Goal: Use online tool/utility: Utilize a website feature to perform a specific function

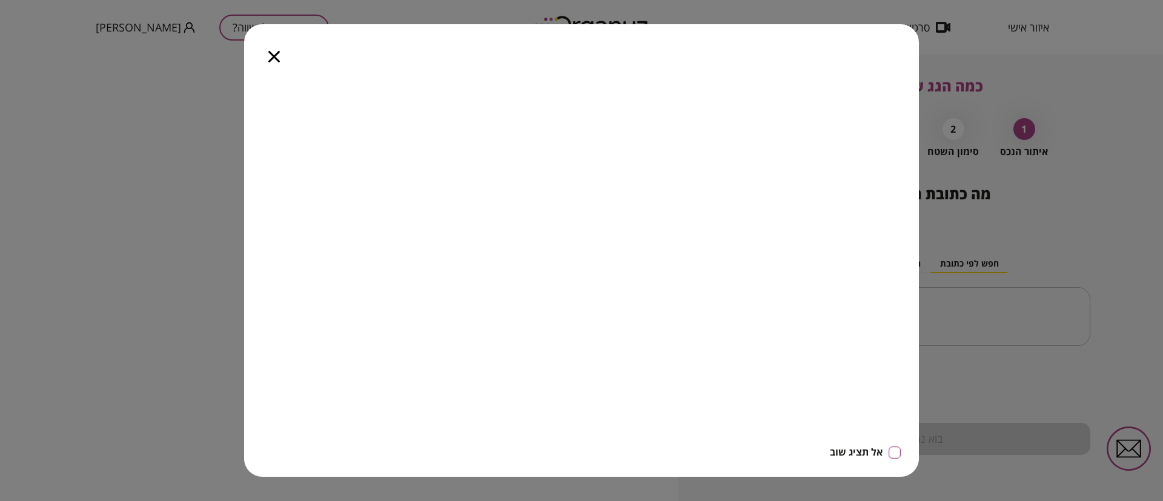
click at [274, 55] on icon "button" at bounding box center [274, 57] width 12 height 12
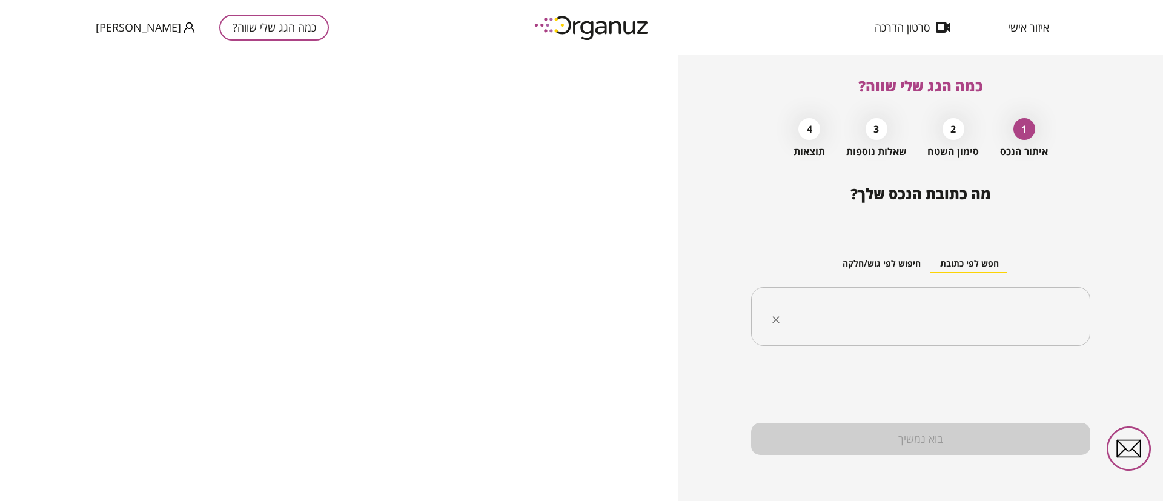
click at [923, 312] on input "text" at bounding box center [925, 317] width 301 height 30
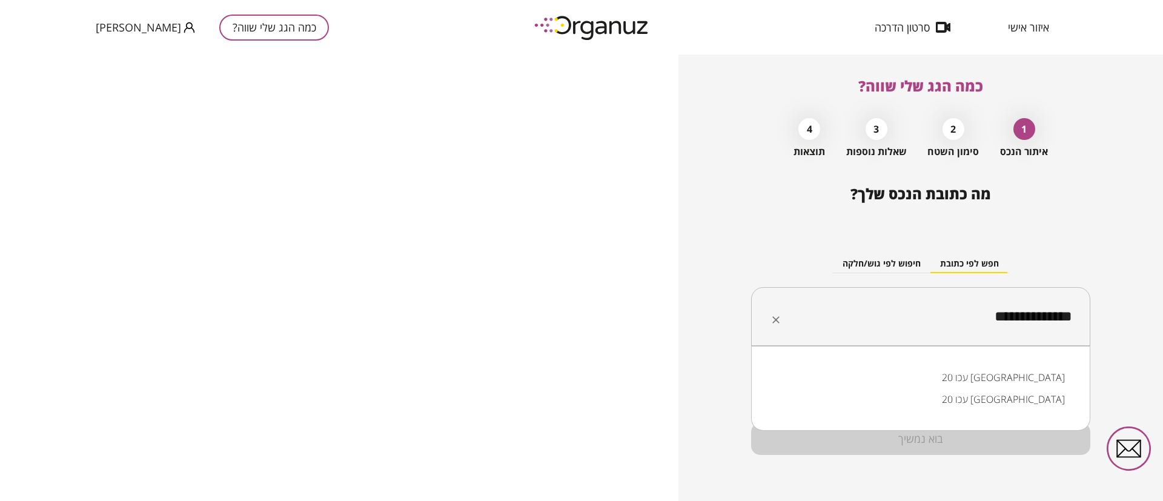
click at [1043, 377] on li "עכו 20 [GEOGRAPHIC_DATA]" at bounding box center [921, 378] width 308 height 22
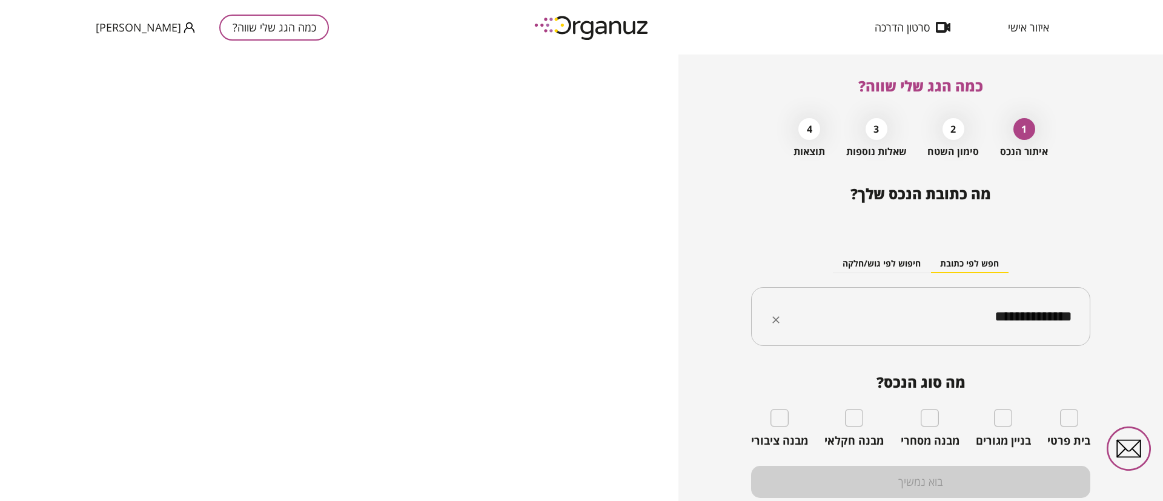
type input "**********"
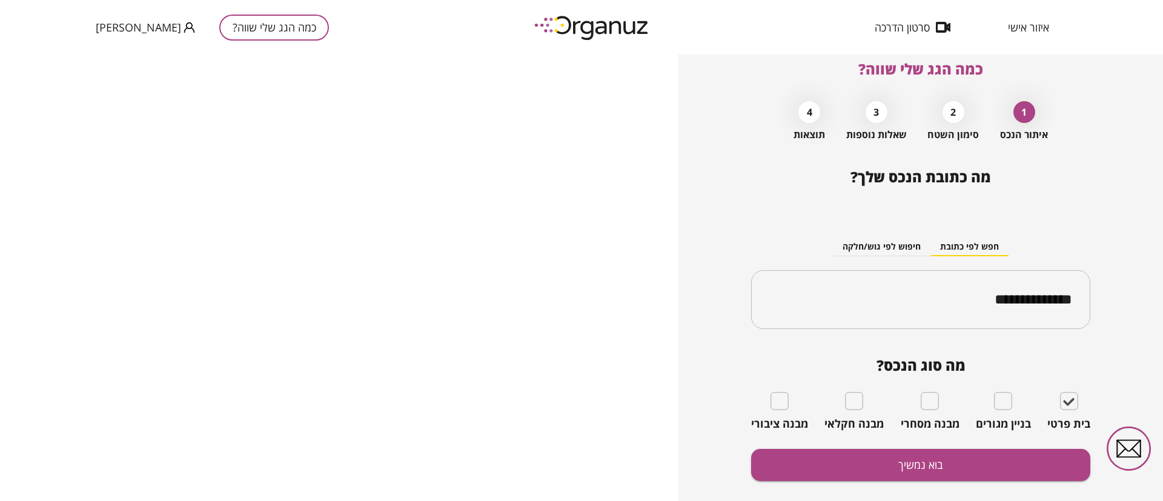
scroll to position [43, 0]
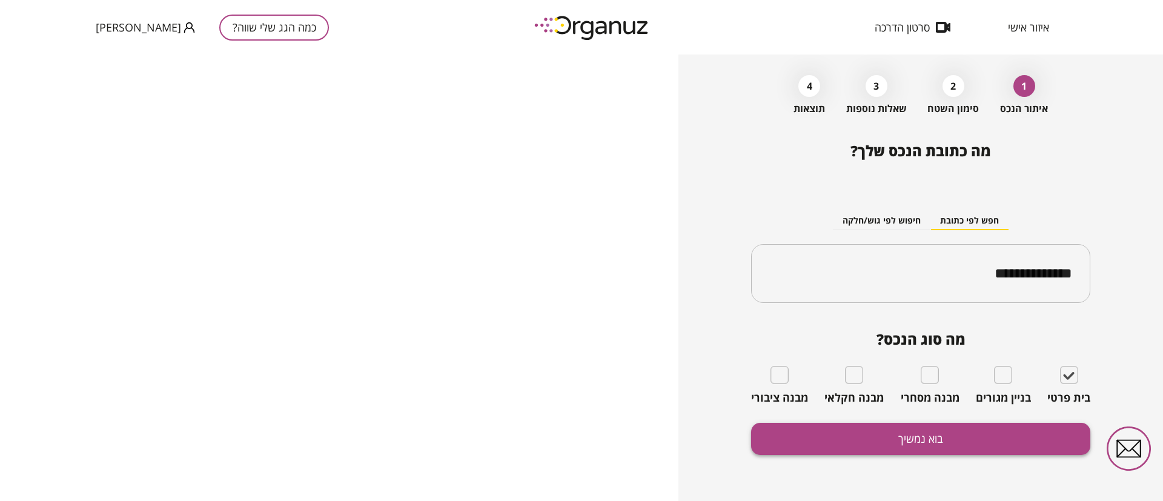
click at [924, 437] on button "בוא נמשיך" at bounding box center [920, 439] width 339 height 32
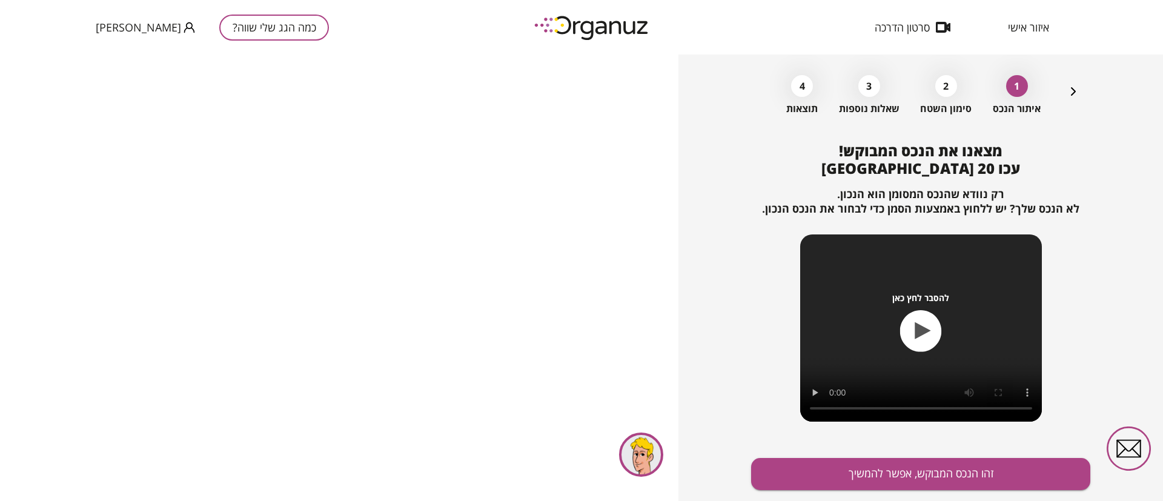
scroll to position [78, 0]
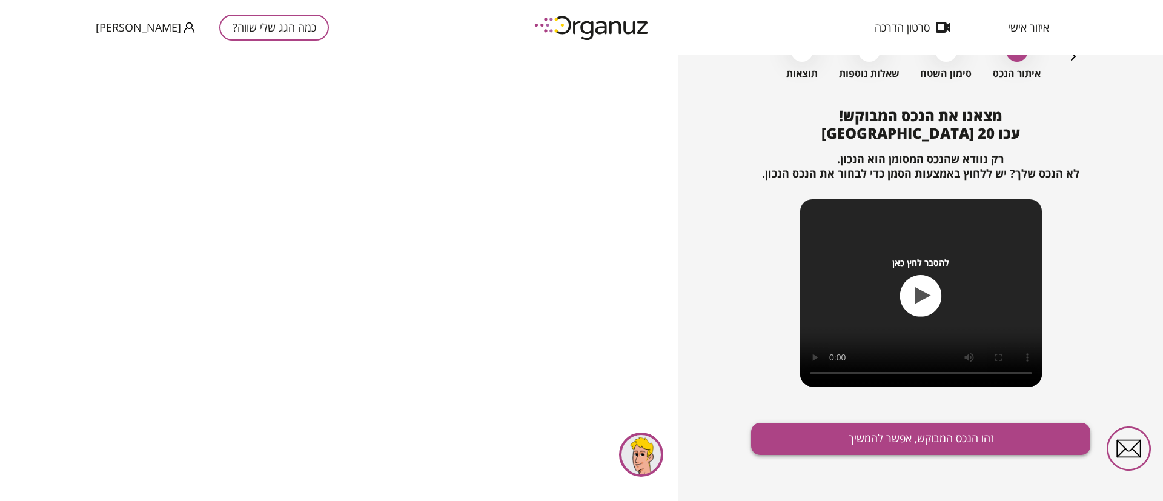
click at [910, 441] on button "זהו הנכס המבוקש, אפשר להמשיך" at bounding box center [920, 439] width 339 height 32
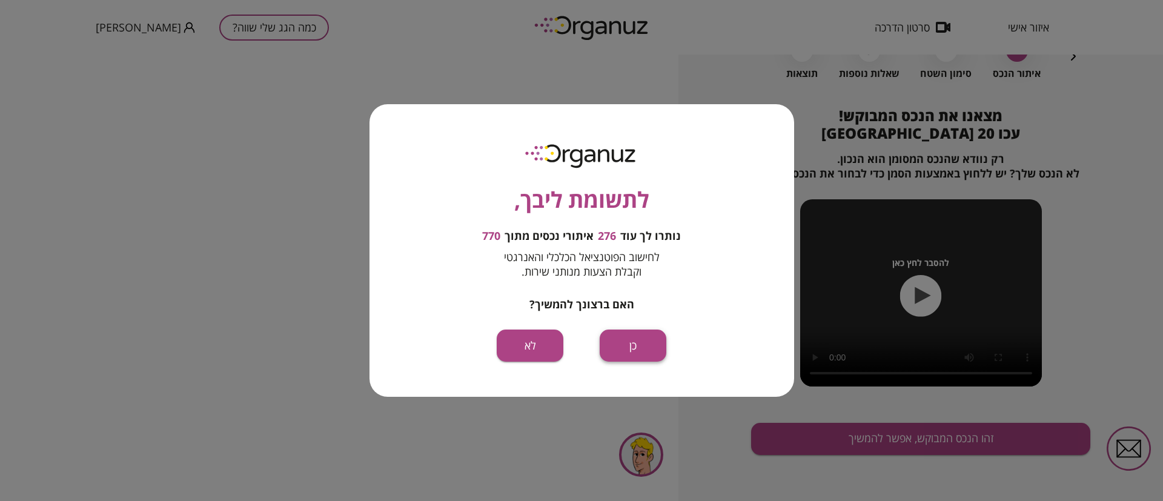
click at [642, 342] on button "כן" at bounding box center [633, 346] width 67 height 32
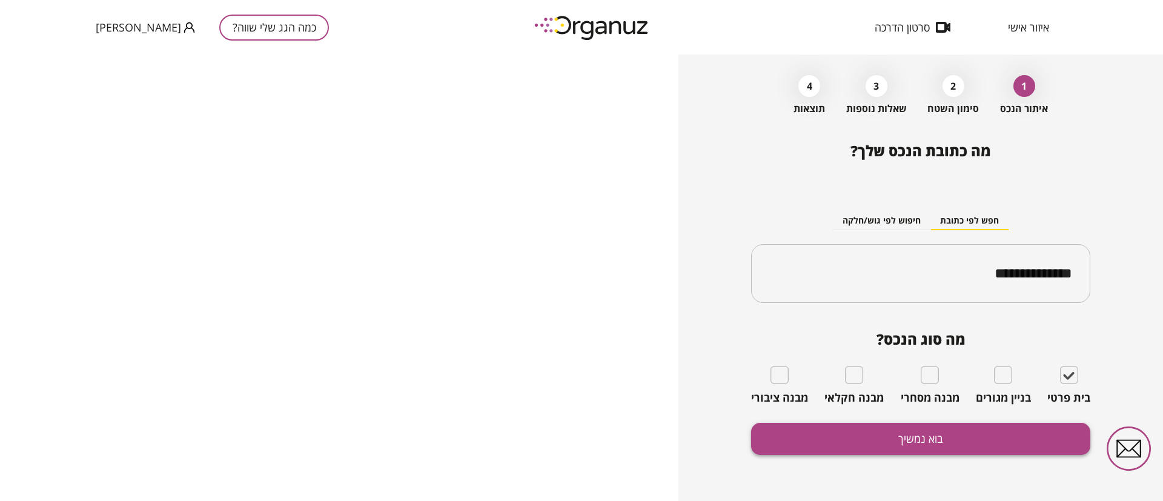
click at [939, 436] on button "בוא נמשיך" at bounding box center [920, 439] width 339 height 32
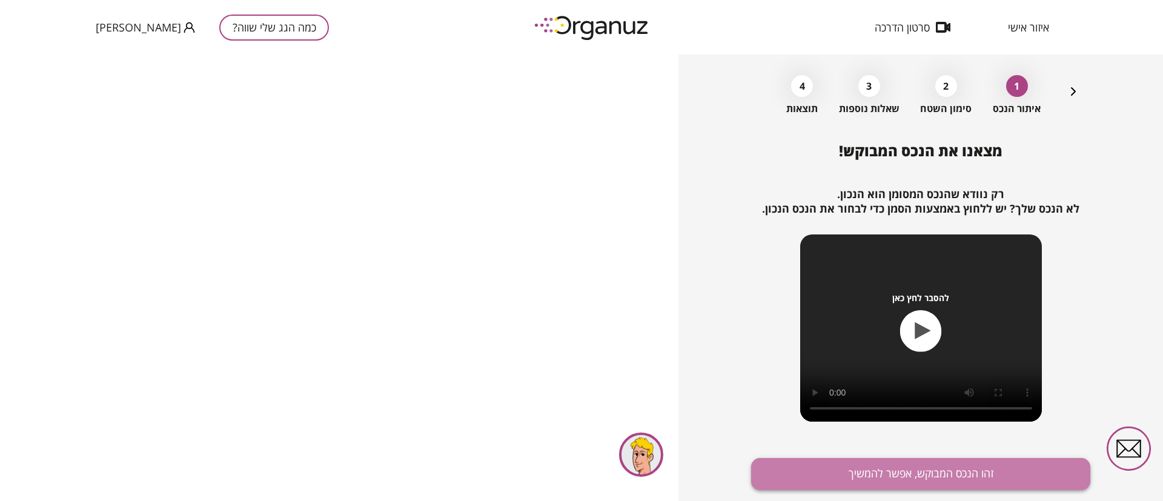
click at [928, 471] on button "זהו הנכס המבוקש, אפשר להמשיך" at bounding box center [920, 474] width 339 height 32
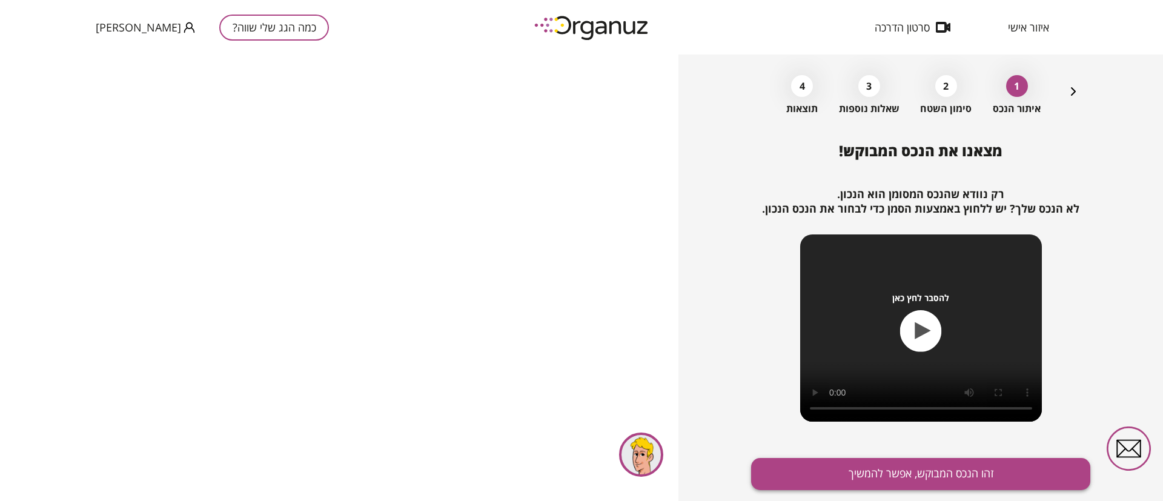
click at [859, 467] on button "זהו הנכס המבוקש, אפשר להמשיך" at bounding box center [920, 474] width 339 height 32
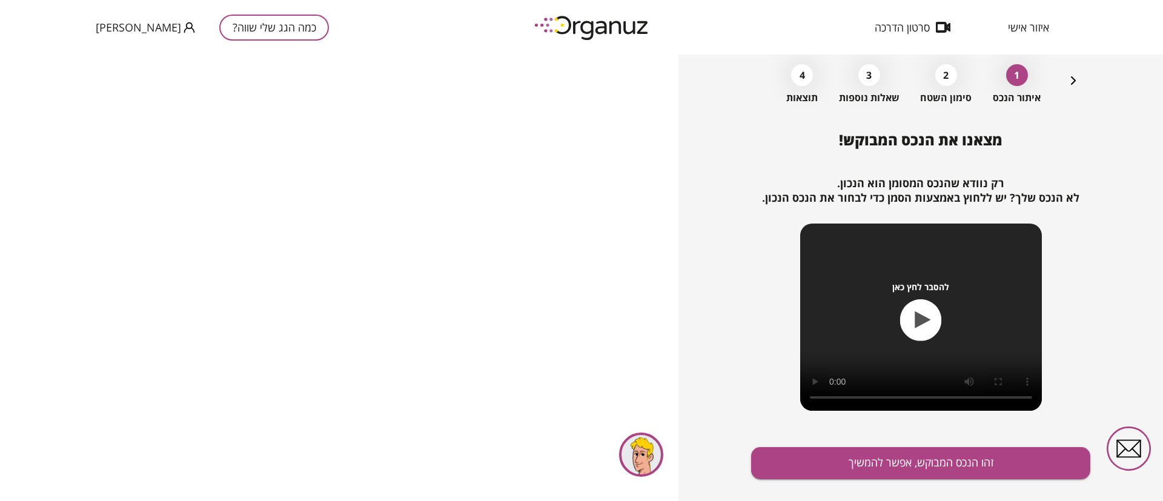
scroll to position [78, 0]
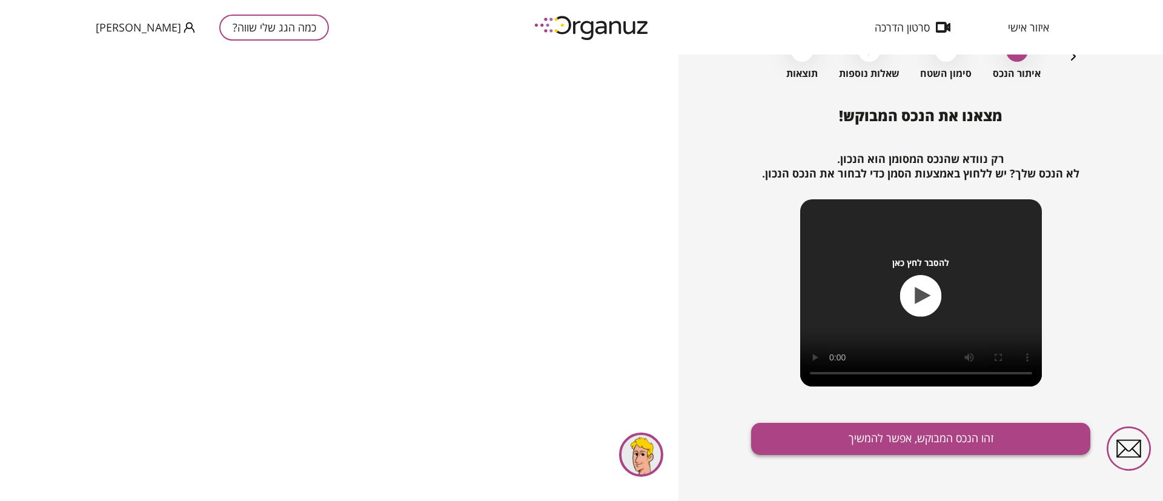
click at [901, 436] on button "זהו הנכס המבוקש, אפשר להמשיך" at bounding box center [920, 439] width 339 height 32
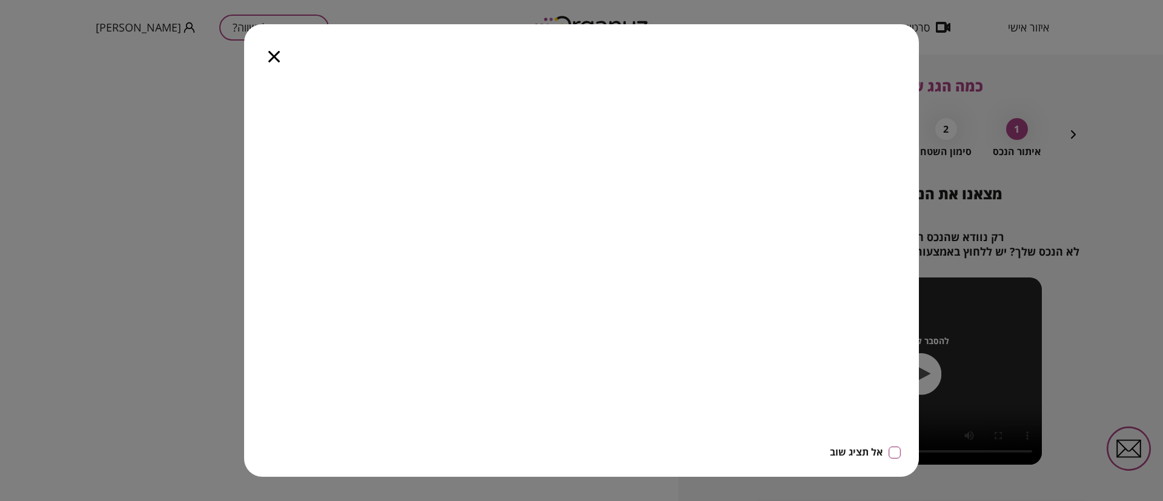
click at [273, 61] on icon "button" at bounding box center [274, 57] width 12 height 12
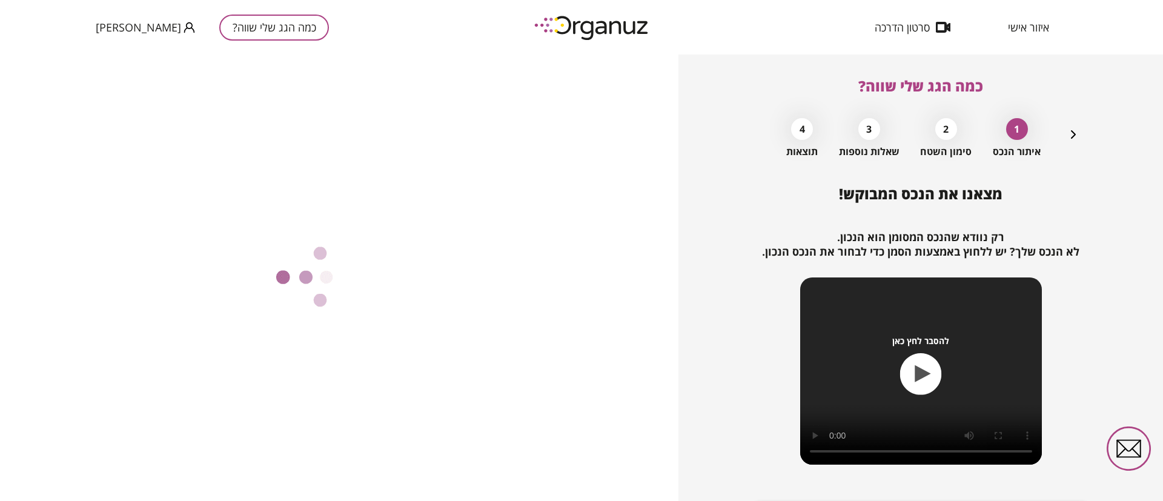
click at [1077, 135] on icon "button" at bounding box center [1073, 134] width 15 height 15
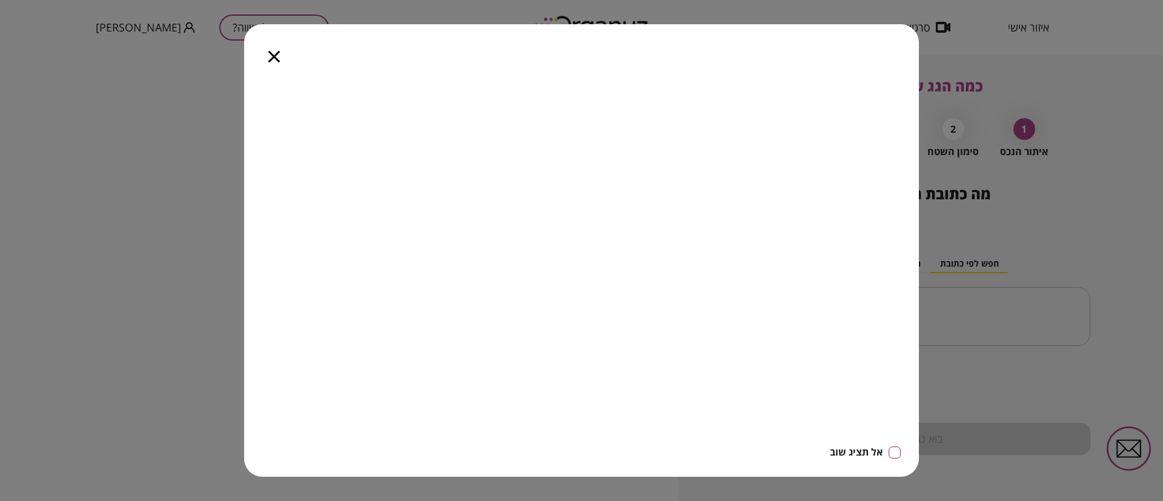
click at [272, 52] on icon "button" at bounding box center [274, 57] width 12 height 12
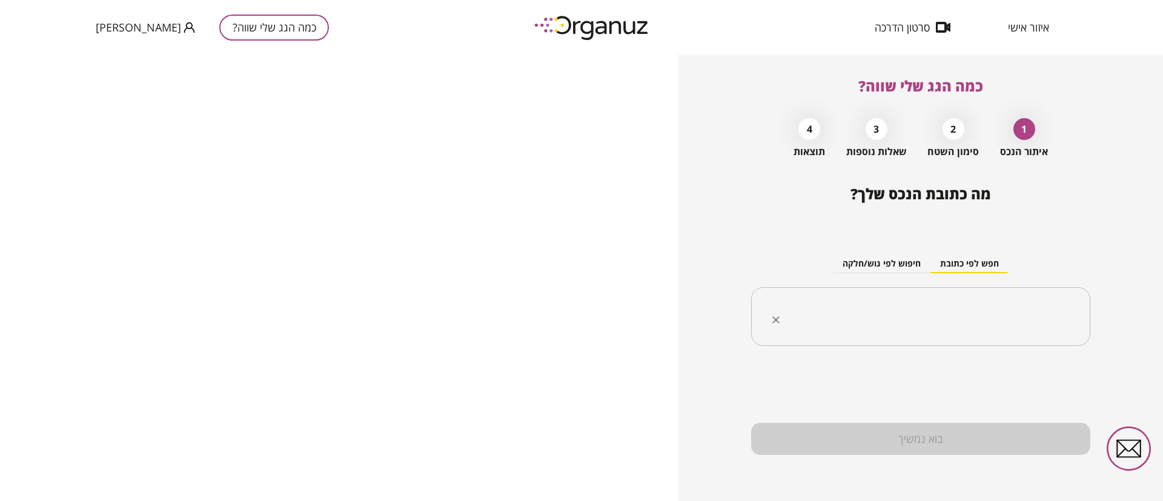
click at [916, 313] on input "text" at bounding box center [925, 317] width 301 height 30
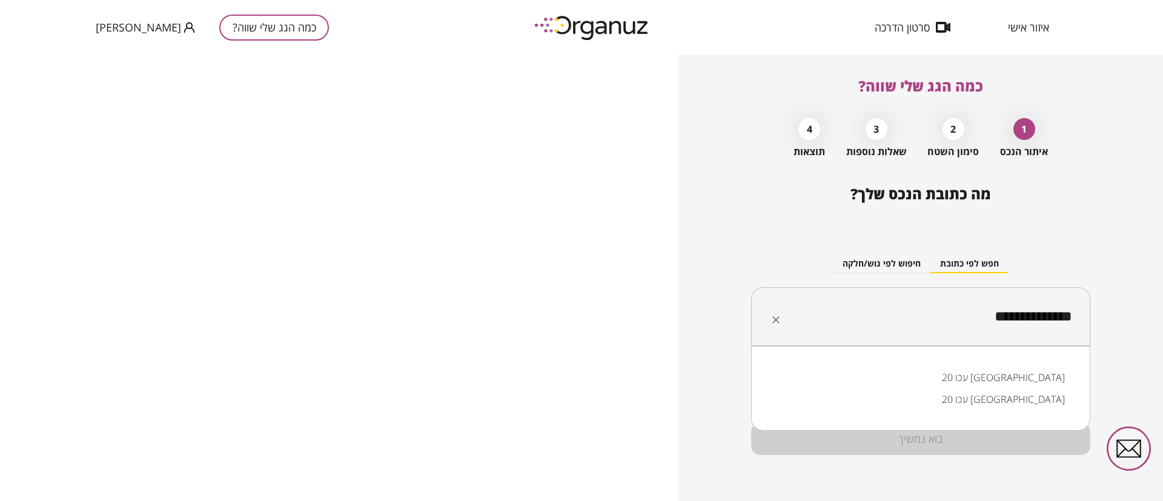
click at [1050, 373] on li "עכו 20 [GEOGRAPHIC_DATA]" at bounding box center [921, 378] width 308 height 22
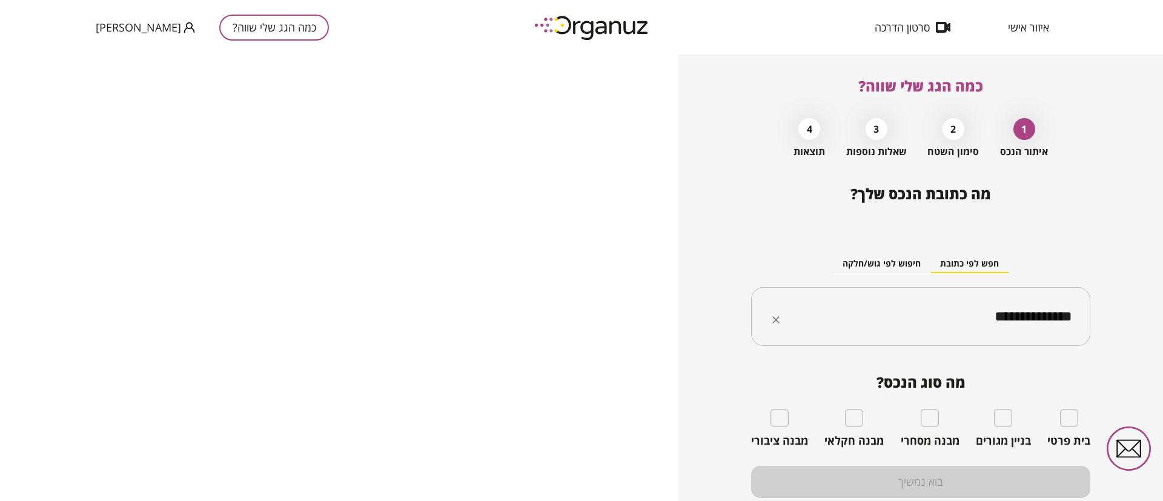
type input "**********"
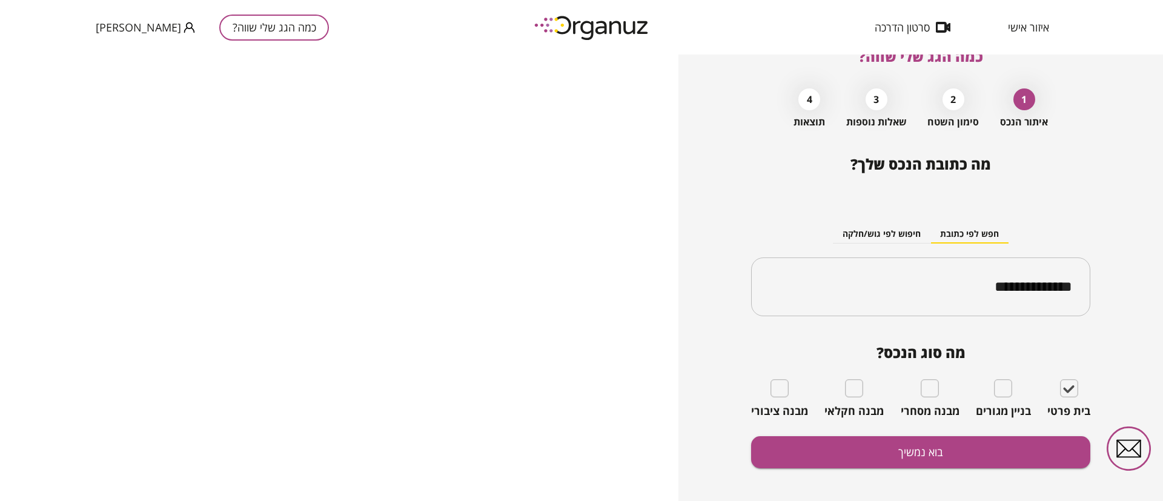
scroll to position [43, 0]
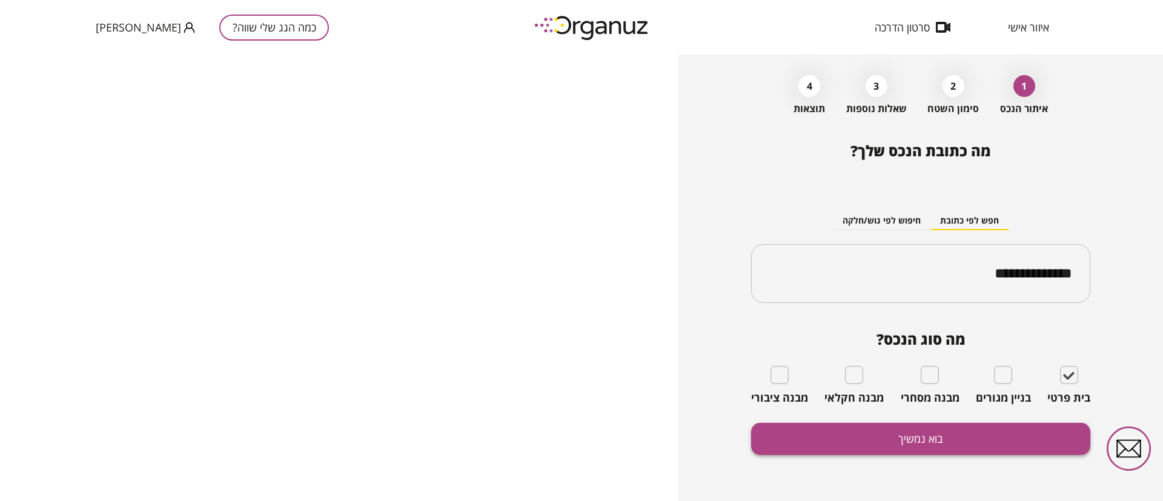
click at [903, 441] on button "בוא נמשיך" at bounding box center [920, 439] width 339 height 32
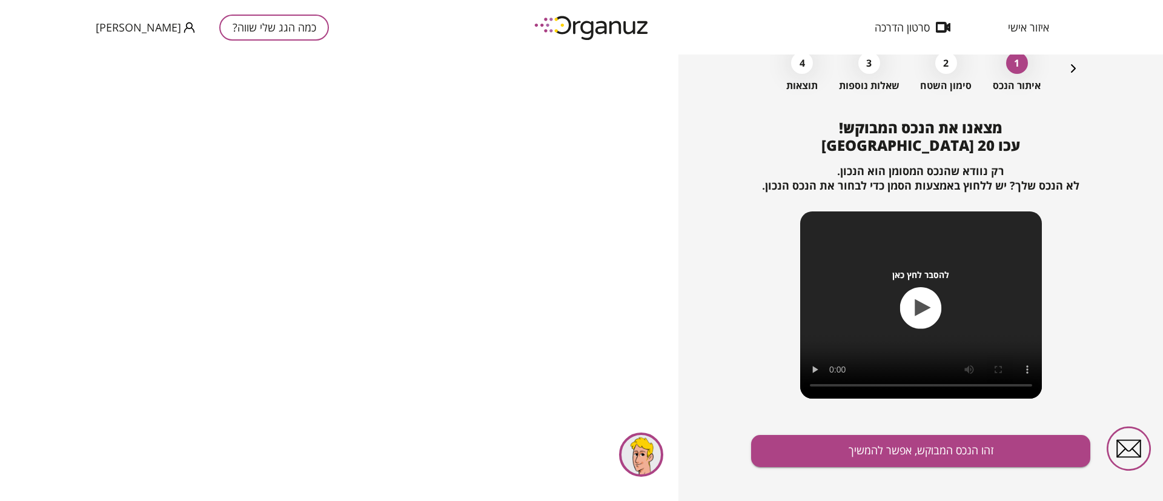
scroll to position [78, 0]
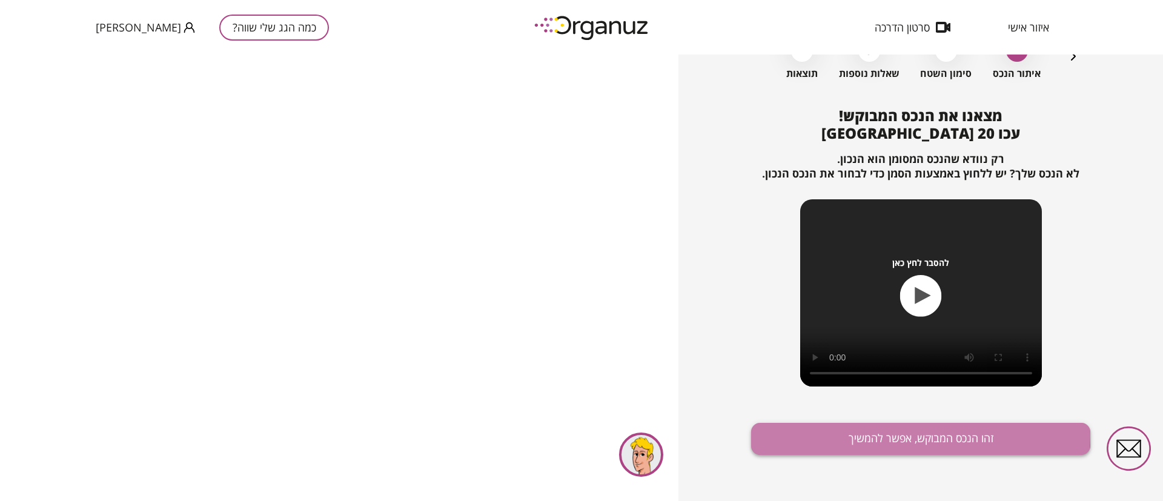
click at [882, 436] on button "זהו הנכס המבוקש, אפשר להמשיך" at bounding box center [920, 439] width 339 height 32
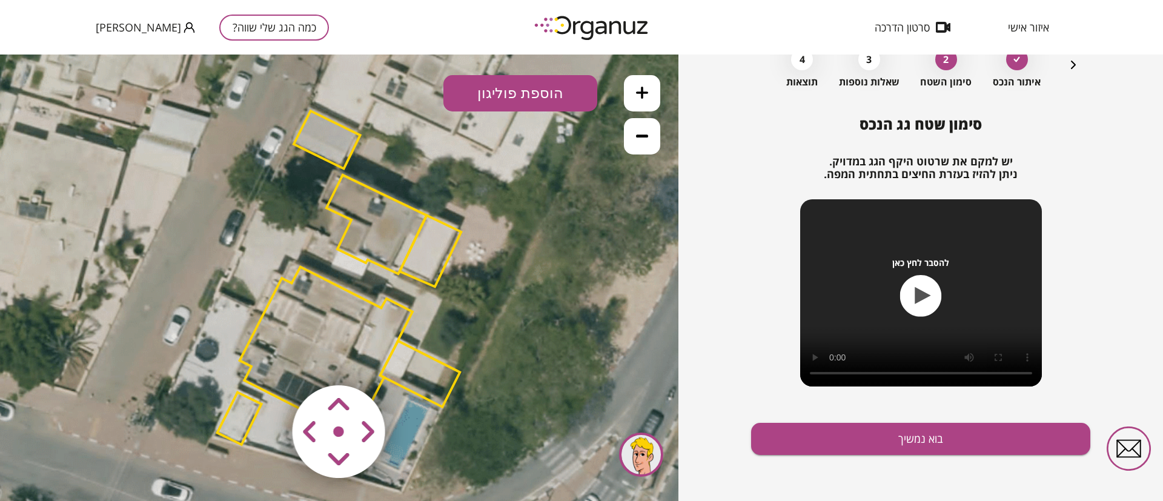
click at [363, 219] on polygon at bounding box center [377, 224] width 100 height 99
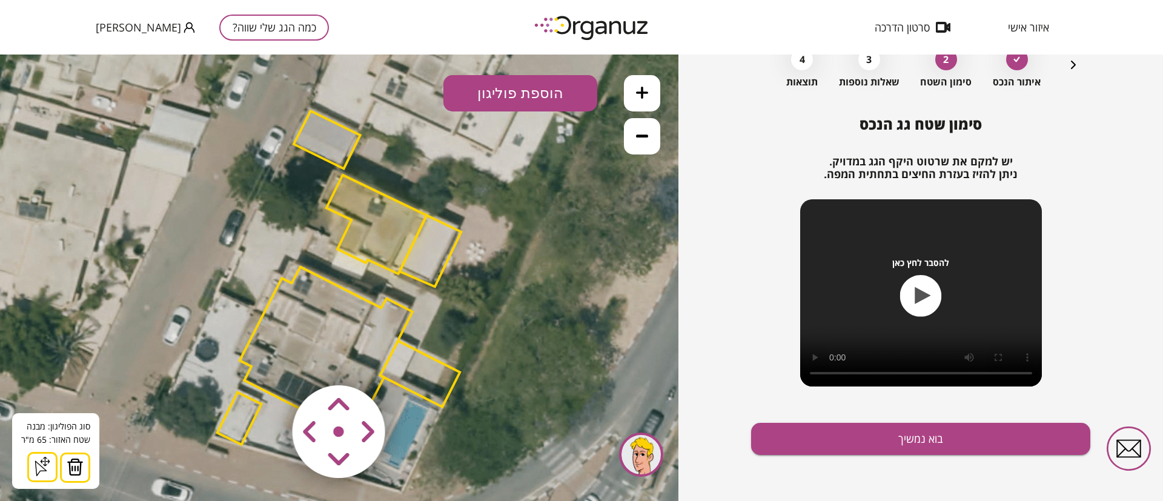
click at [67, 469] on img at bounding box center [75, 467] width 17 height 18
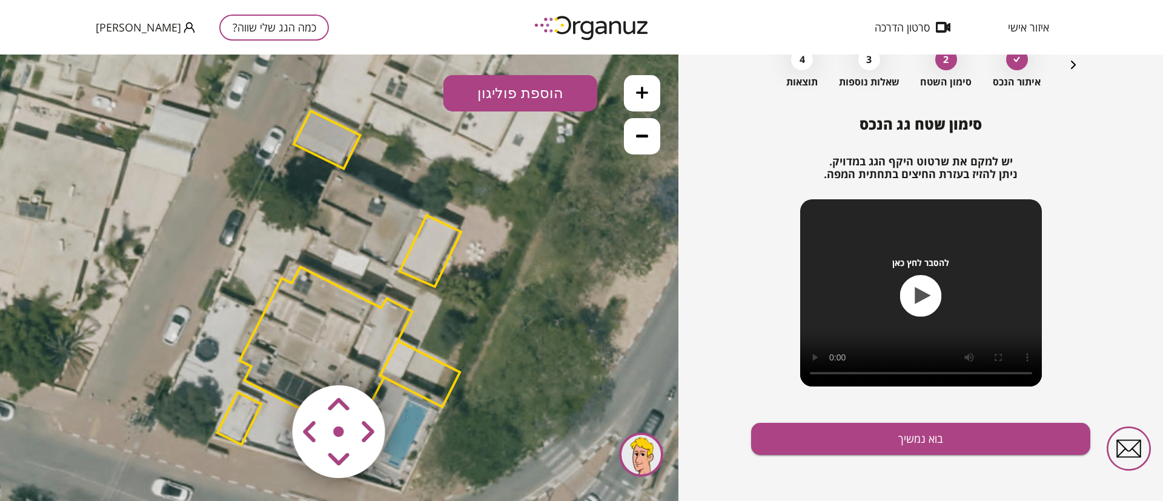
click at [310, 136] on polygon at bounding box center [327, 140] width 67 height 58
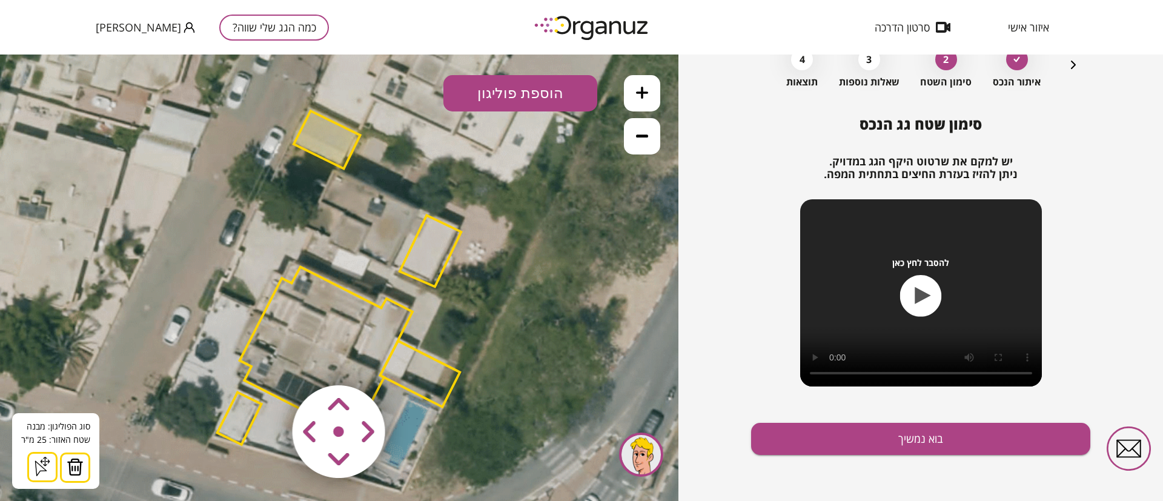
click at [83, 459] on button at bounding box center [75, 468] width 30 height 30
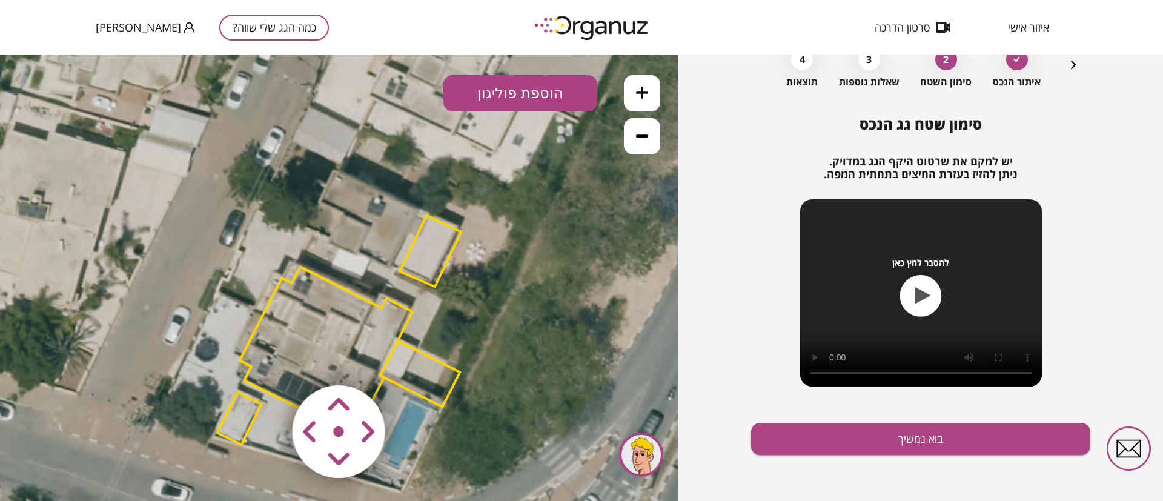
click at [296, 304] on polygon at bounding box center [326, 353] width 173 height 173
click at [299, 290] on polygon at bounding box center [325, 353] width 173 height 173
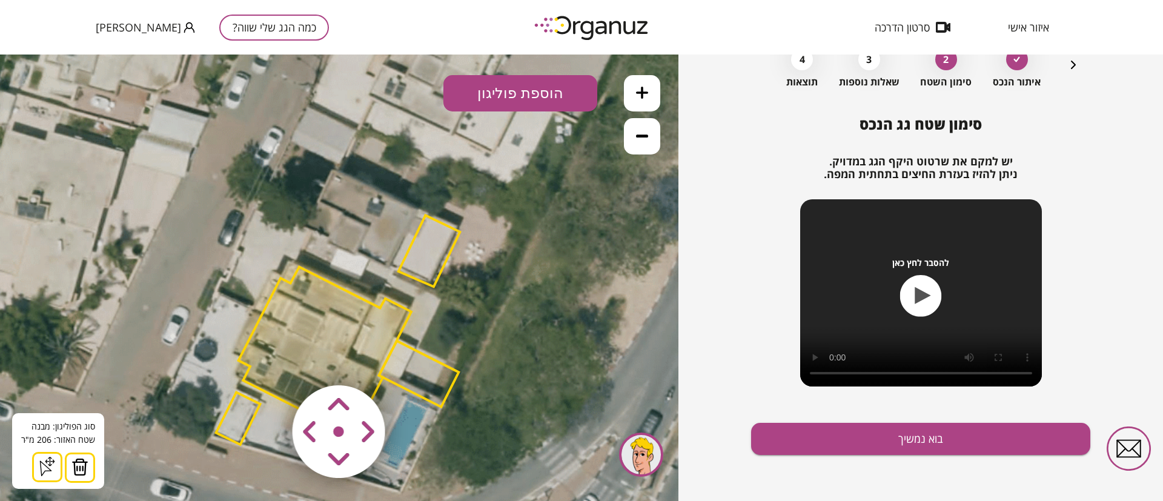
click at [76, 462] on img at bounding box center [79, 467] width 17 height 18
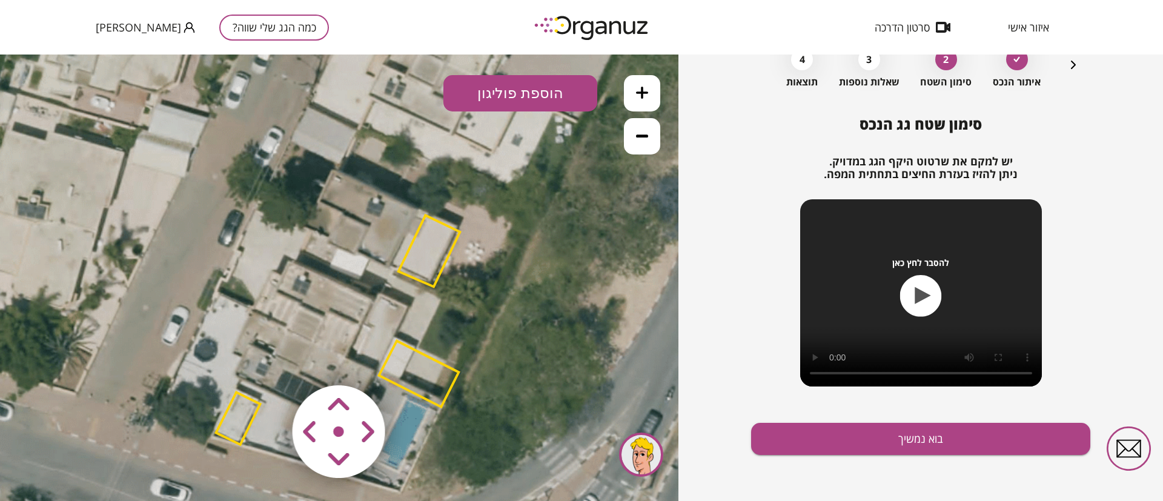
click at [440, 228] on polygon at bounding box center [430, 250] width 62 height 71
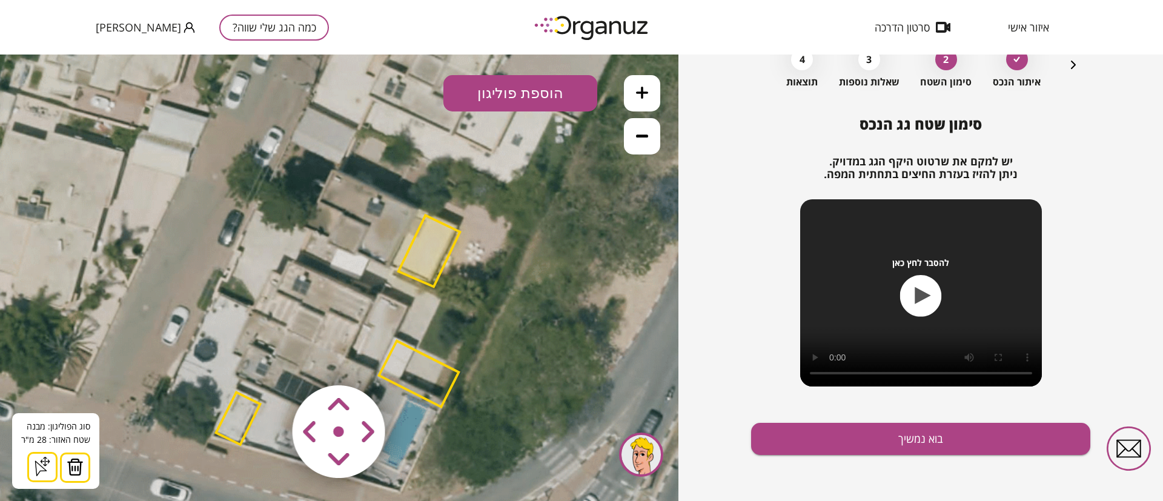
click at [75, 468] on img at bounding box center [75, 467] width 17 height 18
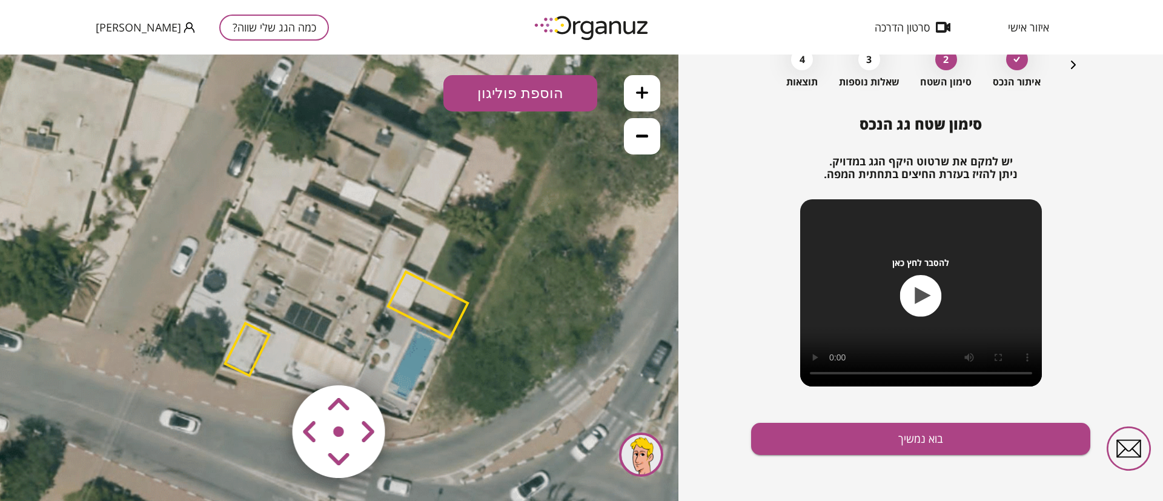
drag, startPoint x: 248, startPoint y: 328, endPoint x: 261, endPoint y: 235, distance: 94.2
click at [261, 235] on icon at bounding box center [346, 208] width 1009 height 1009
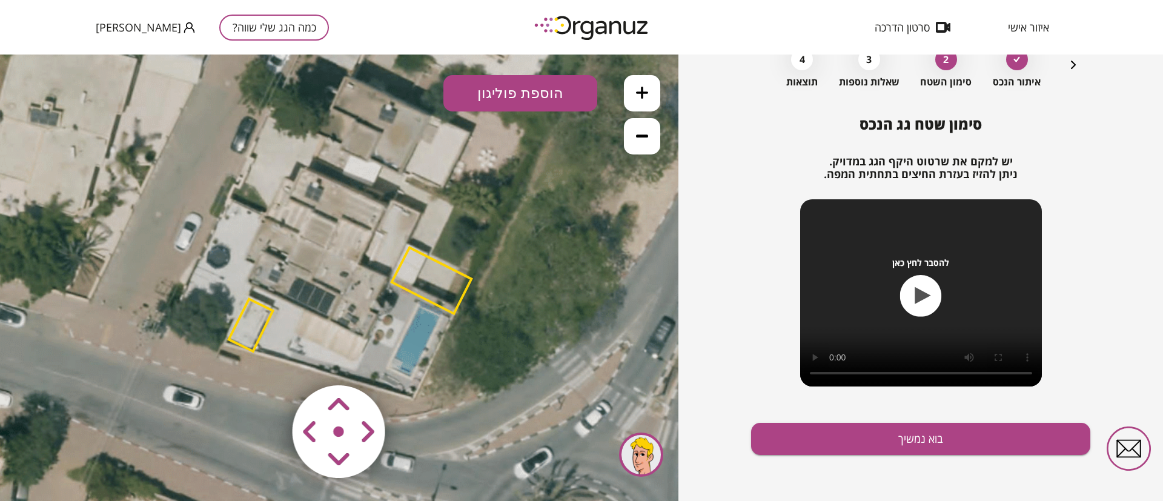
click at [425, 267] on polygon at bounding box center [432, 281] width 80 height 66
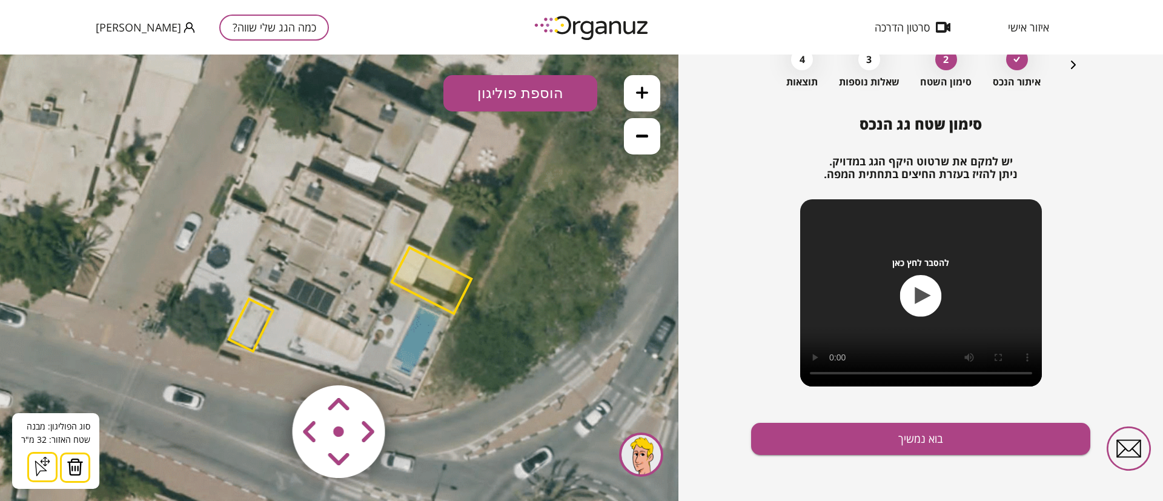
click at [81, 464] on img at bounding box center [75, 467] width 17 height 18
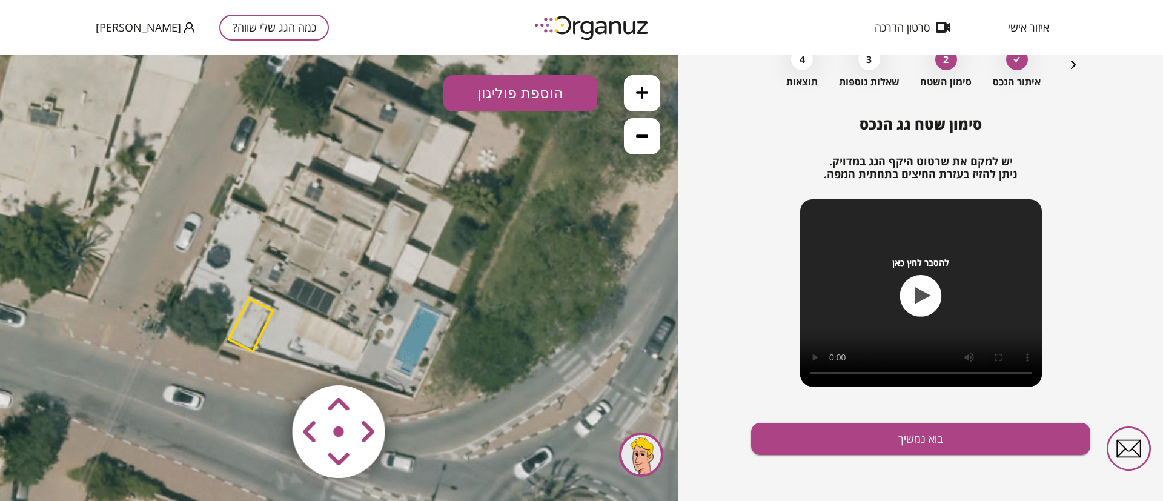
click at [251, 314] on polygon at bounding box center [251, 325] width 44 height 52
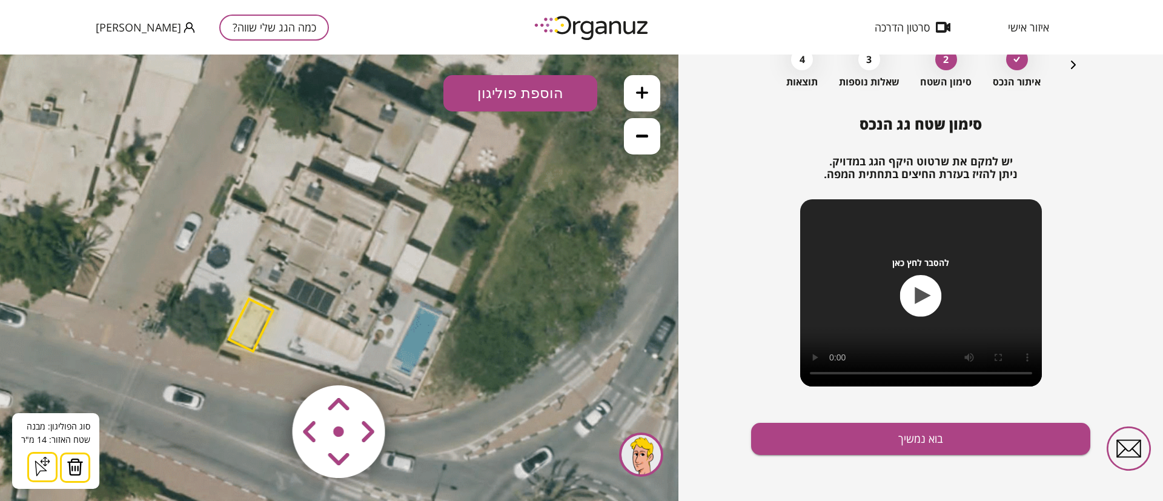
click at [75, 465] on img at bounding box center [75, 467] width 17 height 18
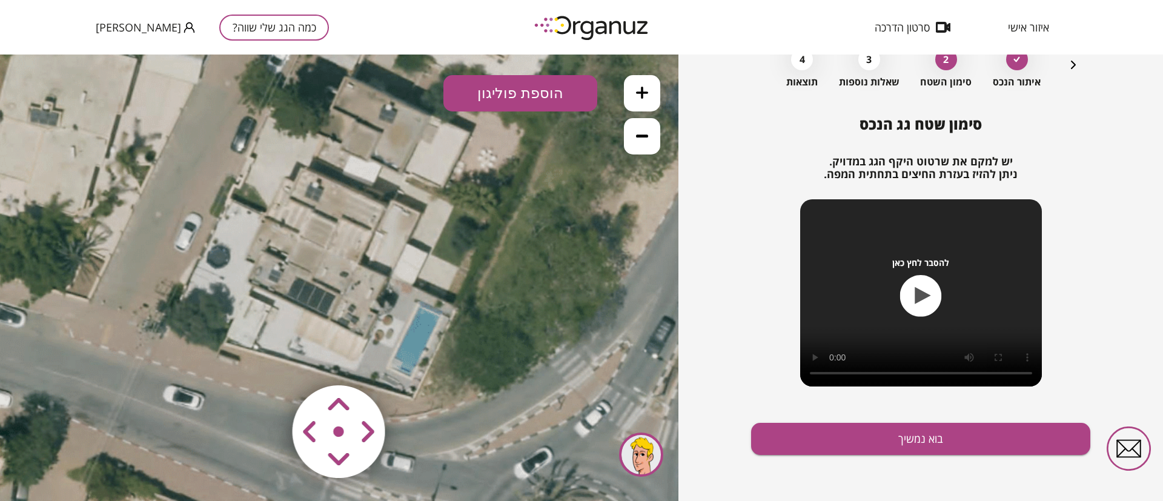
click at [654, 95] on button at bounding box center [642, 93] width 36 height 36
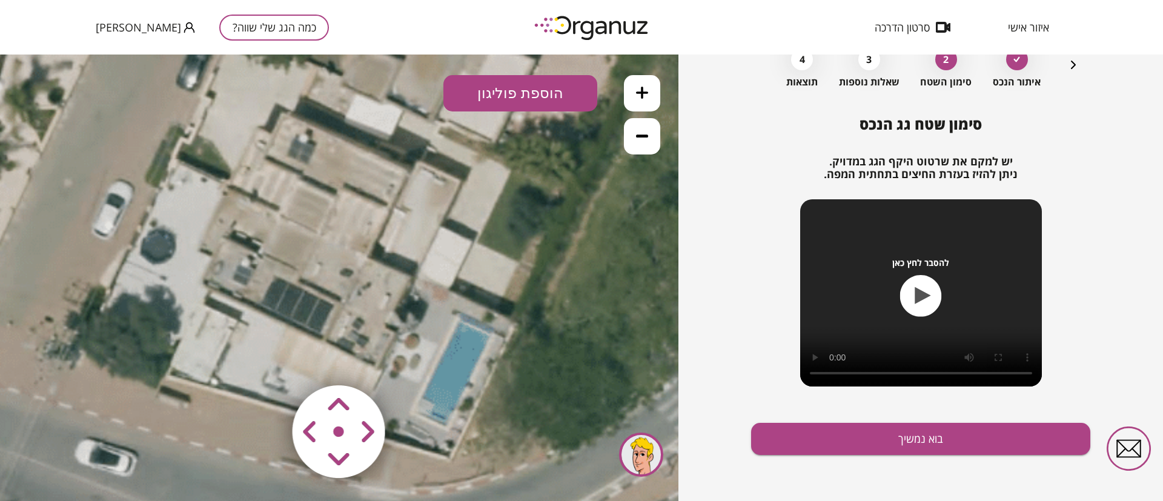
click at [645, 98] on icon at bounding box center [642, 93] width 12 height 12
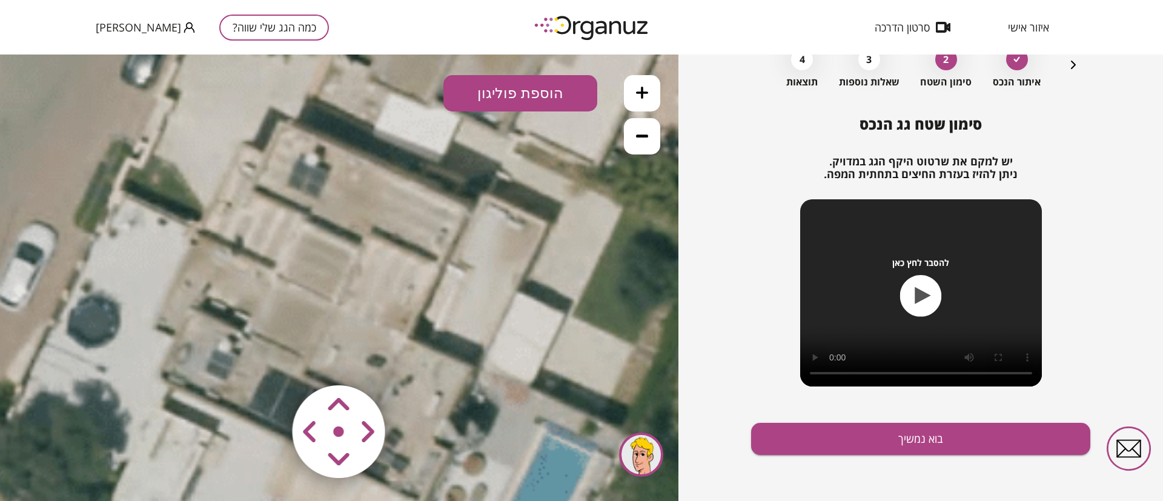
drag, startPoint x: 464, startPoint y: 245, endPoint x: 500, endPoint y: 351, distance: 112.5
click at [500, 354] on icon at bounding box center [390, 158] width 2270 height 2270
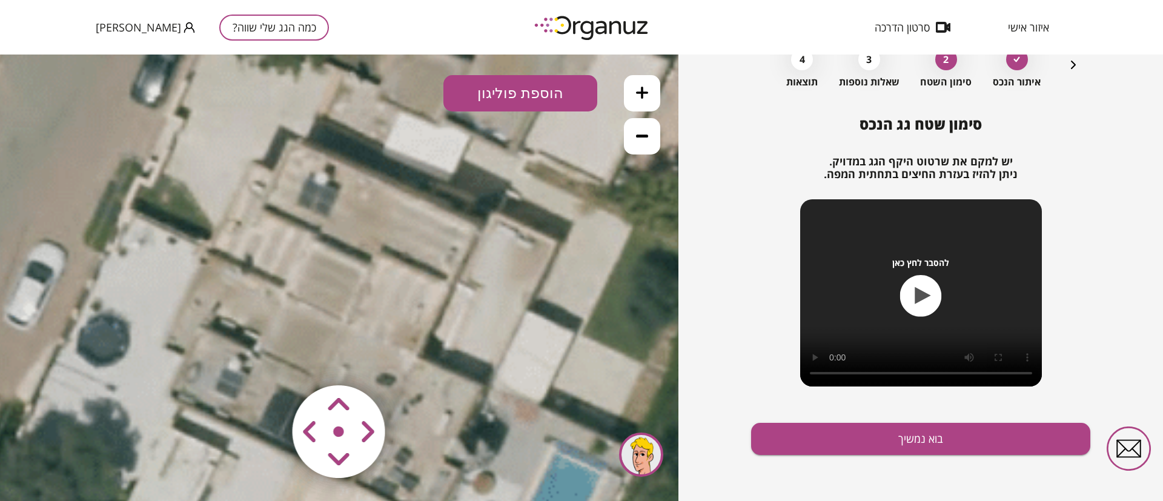
click at [645, 125] on button at bounding box center [642, 136] width 36 height 36
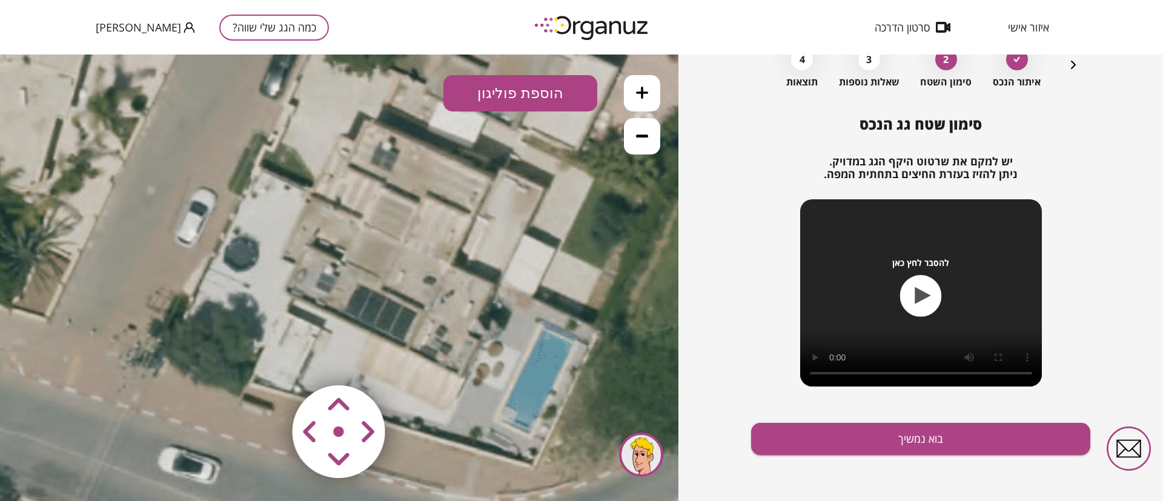
drag, startPoint x: 470, startPoint y: 290, endPoint x: 529, endPoint y: 225, distance: 88.4
click at [529, 225] on icon at bounding box center [439, 145] width 1514 height 1514
click at [522, 96] on button "הוספת פוליגון" at bounding box center [521, 93] width 154 height 36
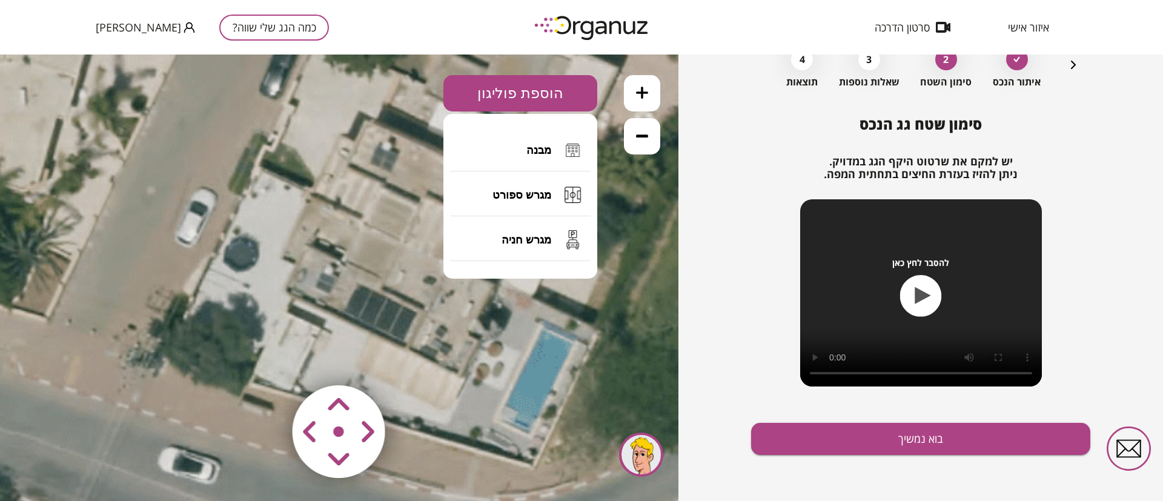
click at [514, 151] on button "מבנה" at bounding box center [520, 150] width 141 height 42
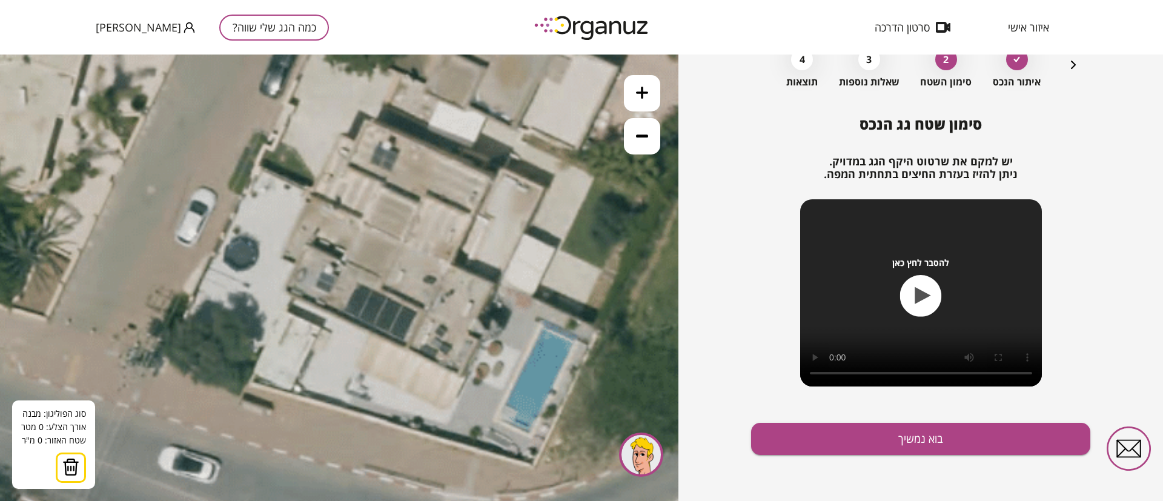
click at [310, 192] on icon at bounding box center [439, 144] width 1514 height 1514
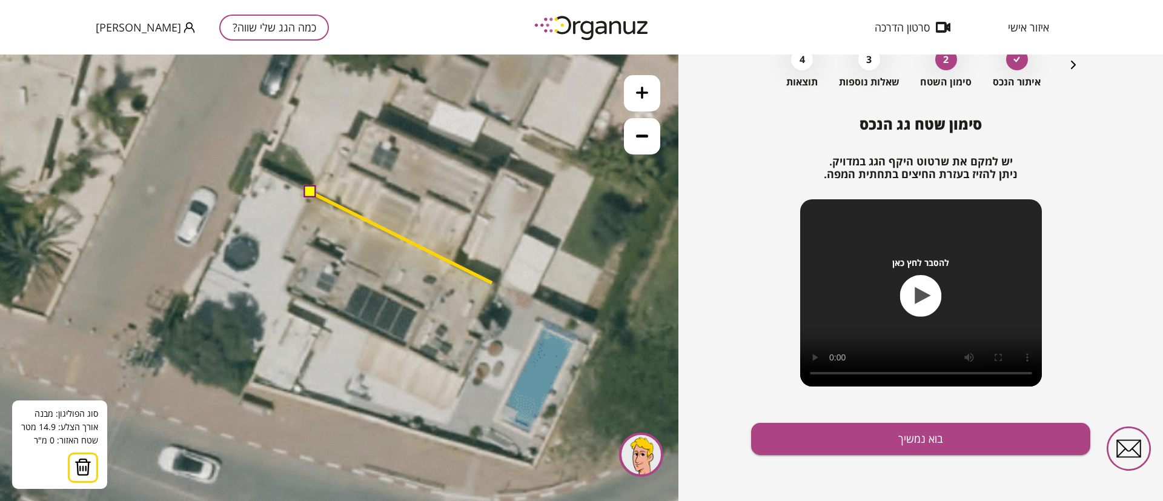
click at [492, 283] on icon at bounding box center [439, 144] width 1514 height 1514
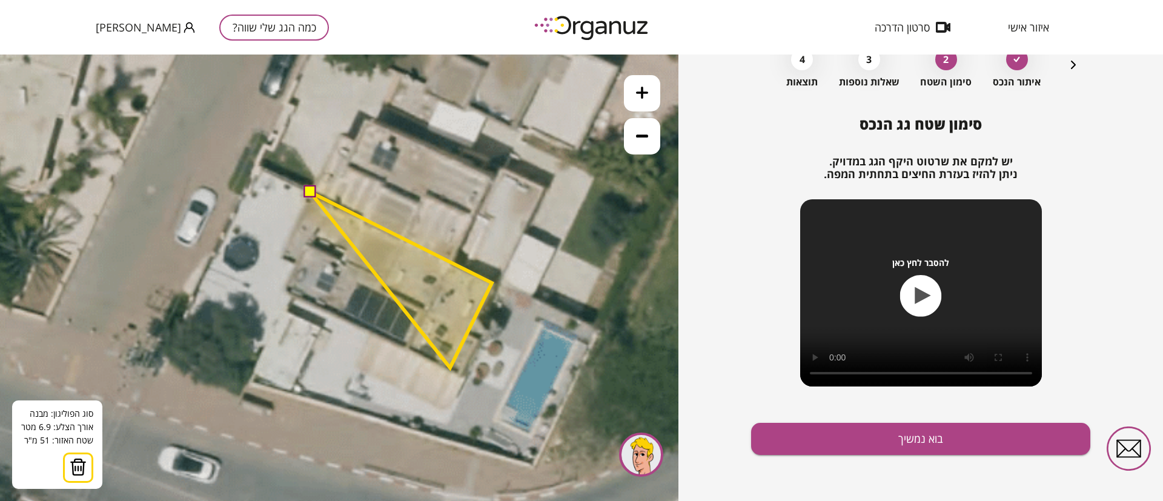
click at [450, 368] on polygon at bounding box center [401, 280] width 182 height 176
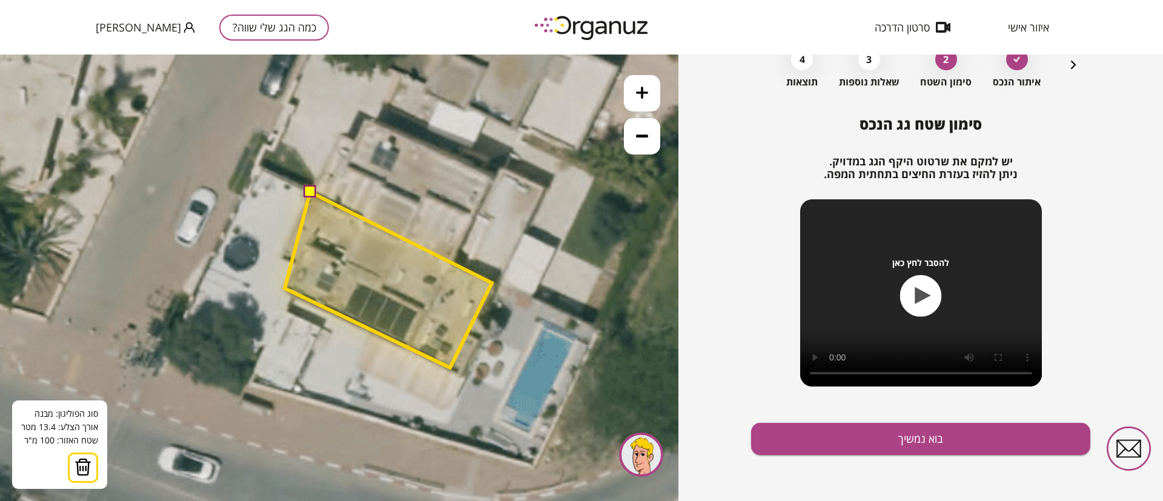
click at [285, 288] on polygon at bounding box center [388, 280] width 207 height 176
click at [300, 259] on polygon at bounding box center [388, 280] width 207 height 176
click at [282, 259] on polygon at bounding box center [387, 280] width 210 height 176
click at [310, 188] on button at bounding box center [310, 191] width 12 height 12
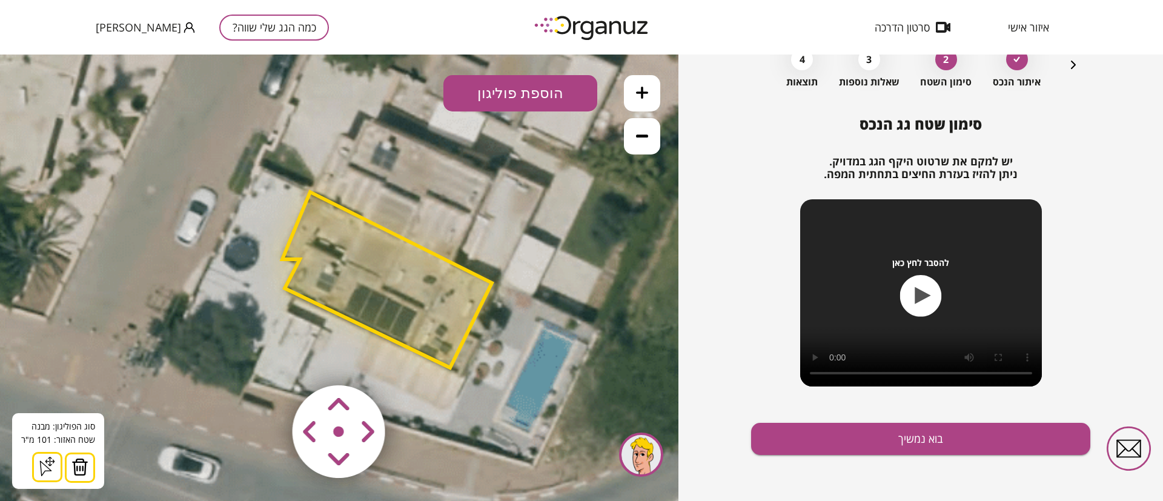
click at [648, 81] on button at bounding box center [642, 93] width 36 height 36
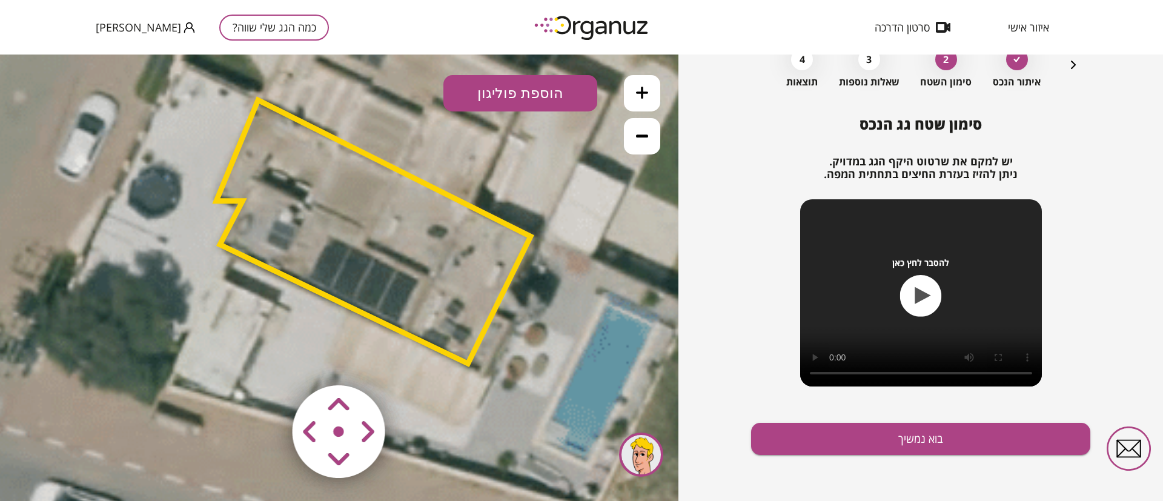
drag, startPoint x: 535, startPoint y: 339, endPoint x: 493, endPoint y: 291, distance: 63.6
click at [493, 291] on icon at bounding box center [451, 29] width 2270 height 2270
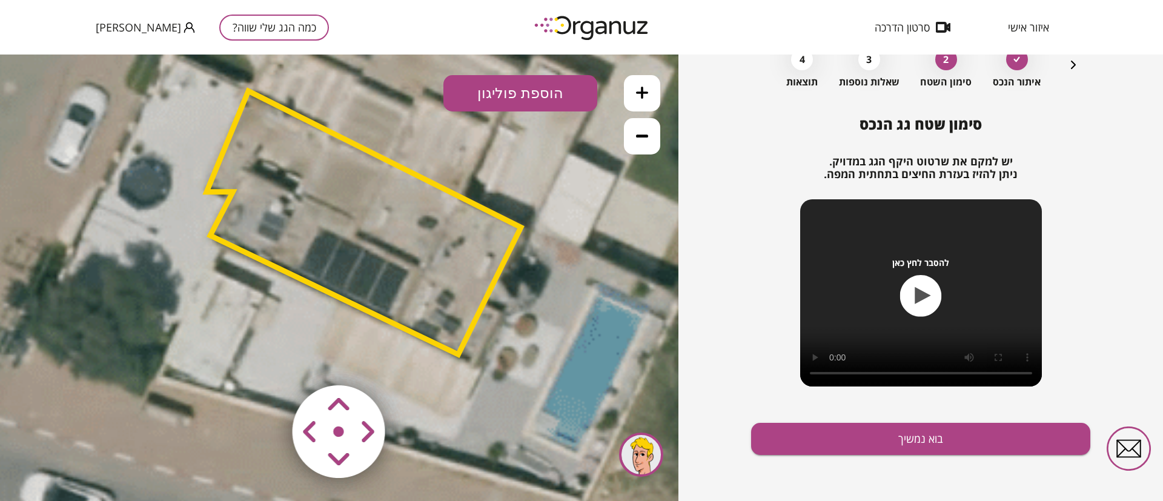
click at [437, 240] on polygon at bounding box center [364, 223] width 314 height 264
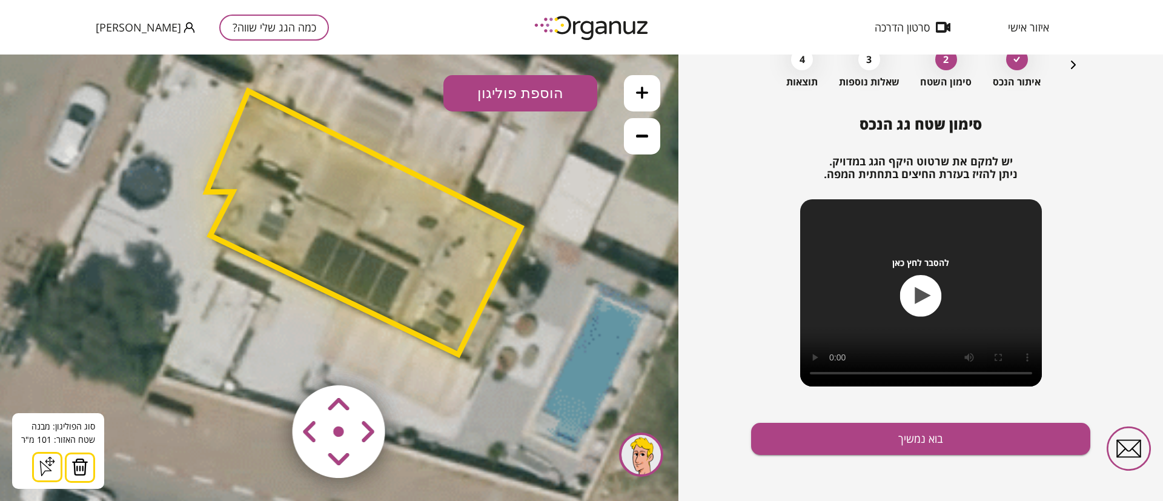
click at [85, 467] on img at bounding box center [79, 467] width 17 height 18
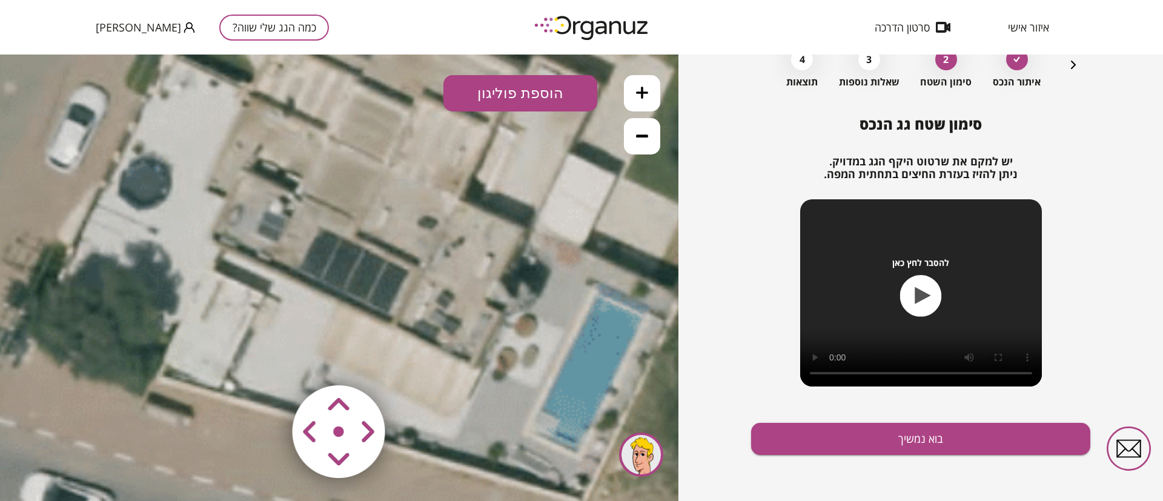
click at [532, 92] on button "הוספת פוליגון" at bounding box center [521, 93] width 154 height 36
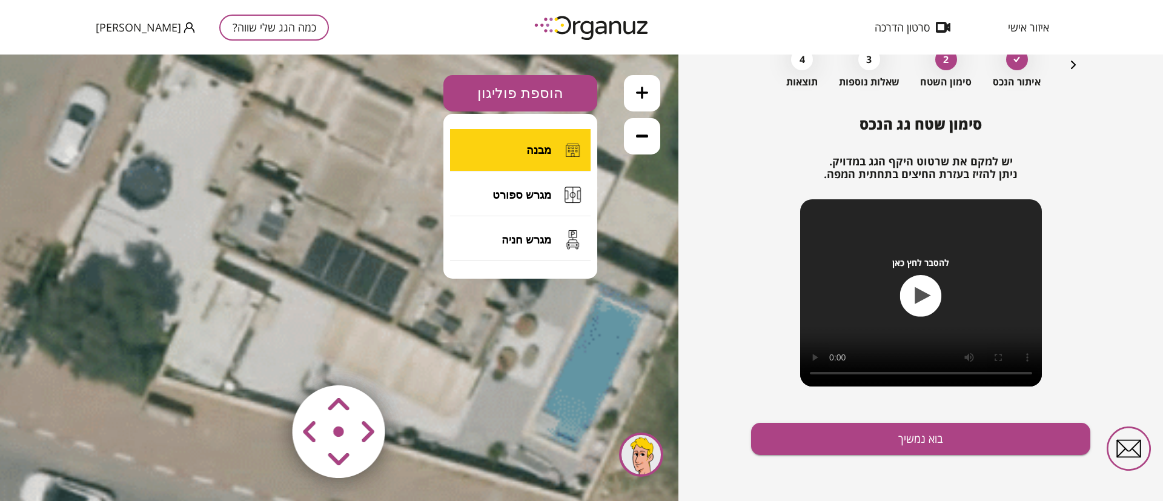
click at [547, 149] on span "מבנה" at bounding box center [539, 150] width 25 height 13
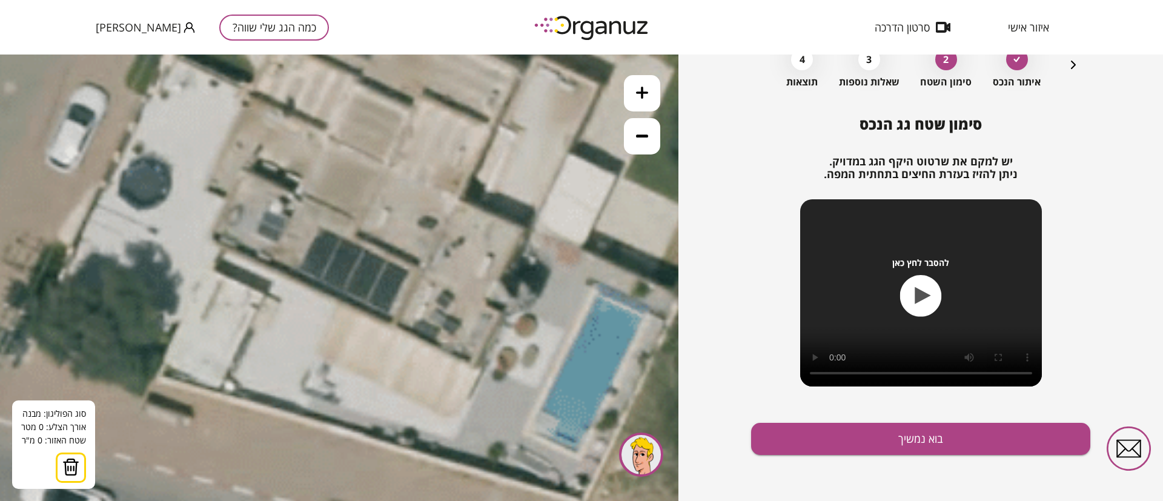
click at [252, 96] on icon at bounding box center [441, 20] width 2270 height 2270
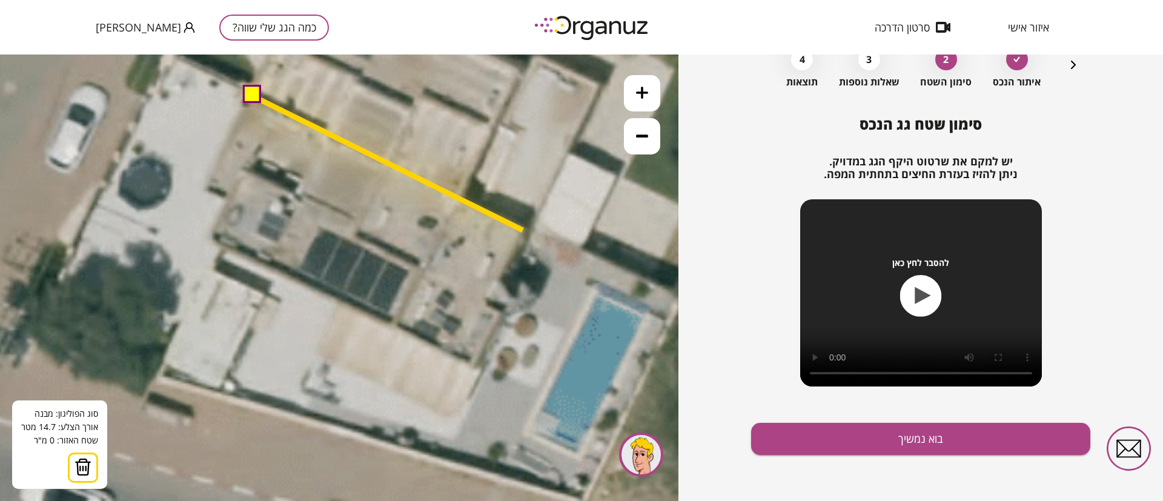
click at [523, 230] on icon at bounding box center [441, 20] width 2270 height 2270
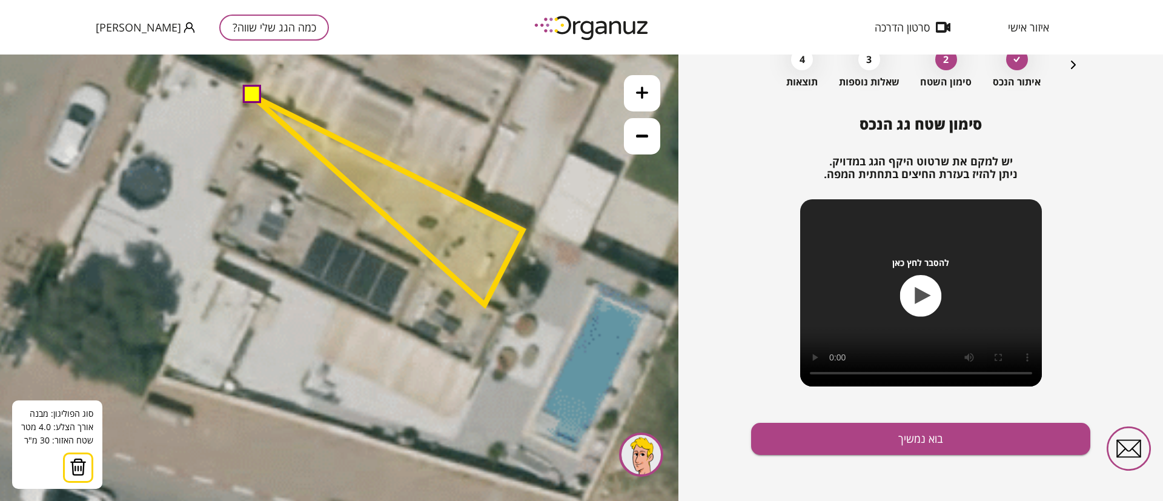
click at [485, 305] on polygon at bounding box center [387, 200] width 271 height 209
click at [499, 314] on icon at bounding box center [441, 20] width 2270 height 2270
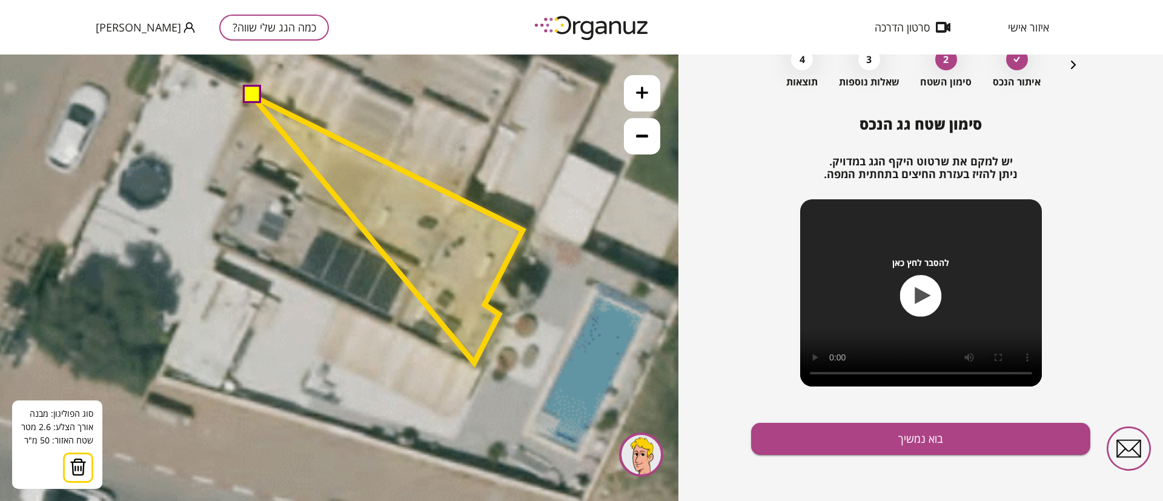
click at [474, 363] on polygon at bounding box center [387, 229] width 271 height 267
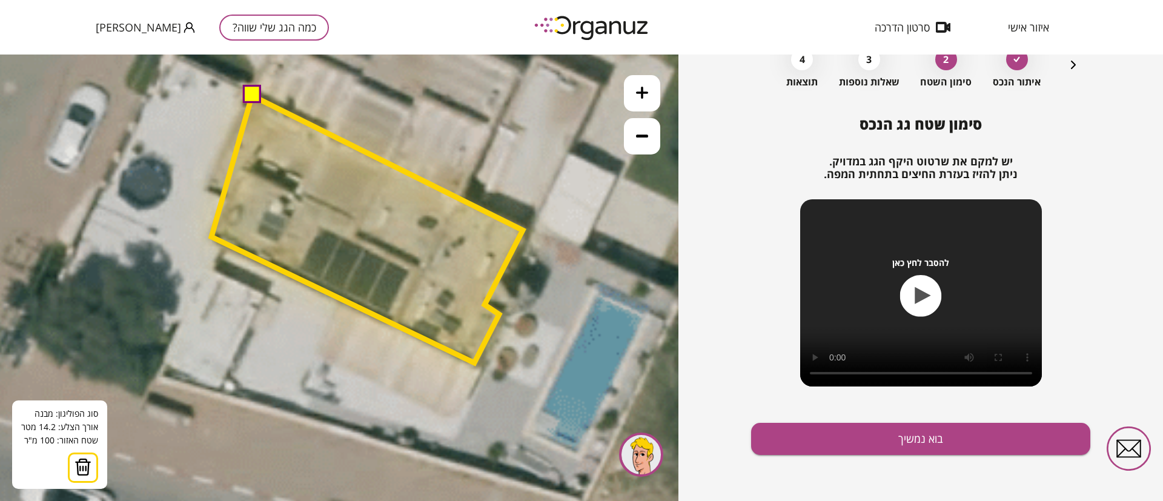
click at [211, 237] on polygon at bounding box center [366, 229] width 311 height 267
click at [229, 196] on polygon at bounding box center [366, 229] width 311 height 267
click at [205, 187] on polygon at bounding box center [364, 229] width 318 height 267
click at [249, 93] on button at bounding box center [251, 94] width 18 height 18
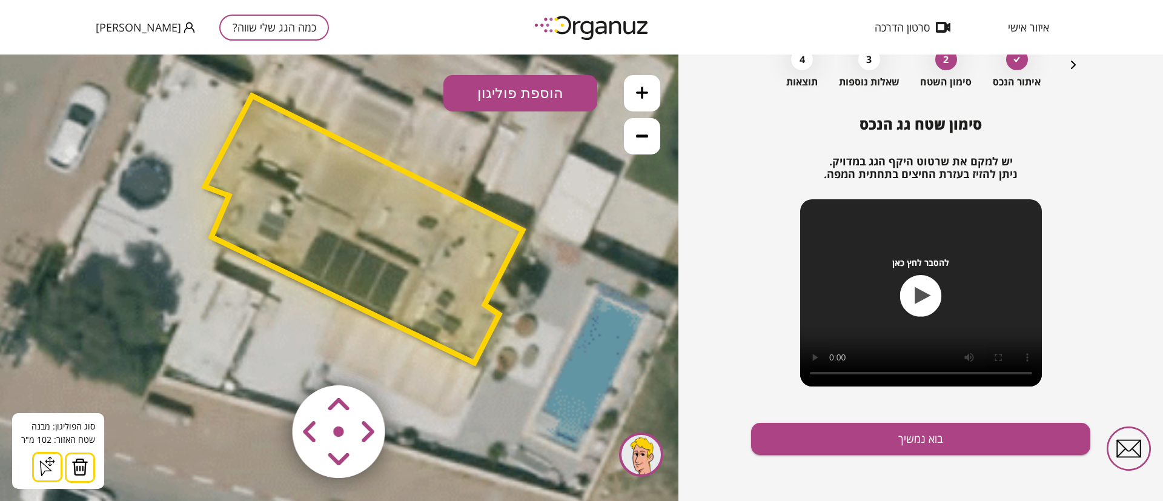
click at [357, 187] on polygon at bounding box center [364, 229] width 318 height 267
click at [523, 93] on button "הוספת פוליגון" at bounding box center [521, 93] width 154 height 36
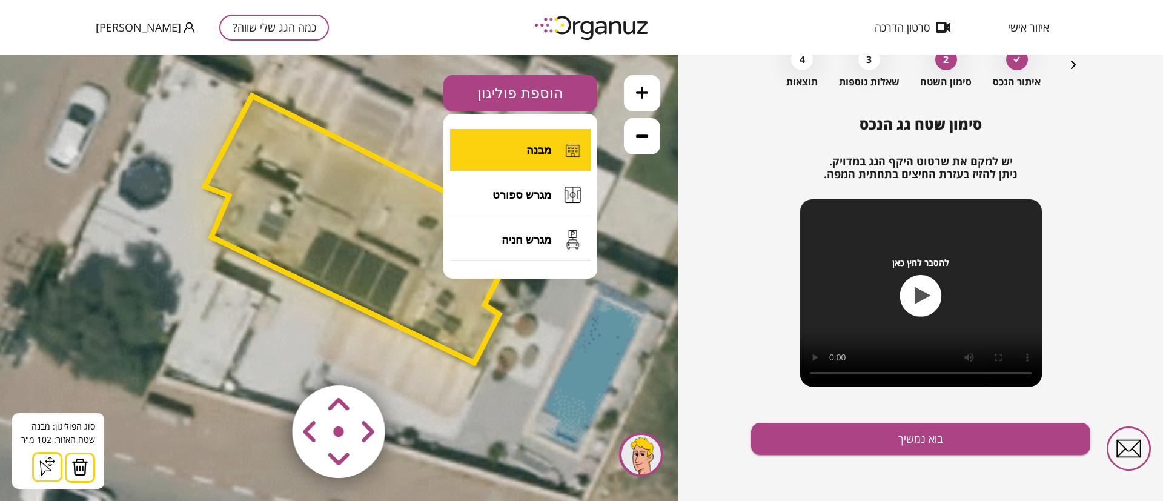
click at [533, 147] on span "מבנה" at bounding box center [539, 150] width 25 height 13
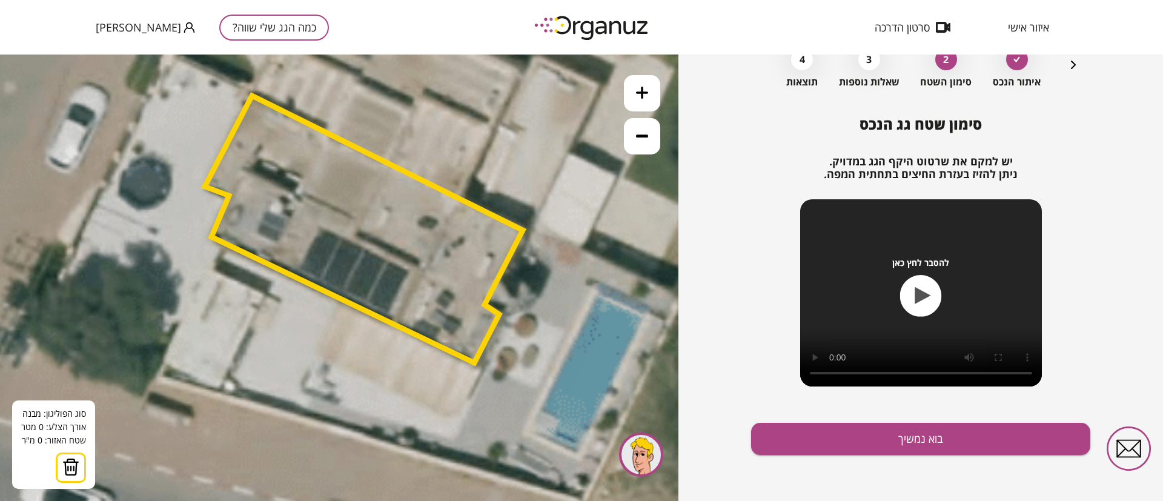
click at [396, 319] on polygon at bounding box center [364, 229] width 318 height 267
click at [421, 270] on polygon at bounding box center [408, 294] width 25 height 49
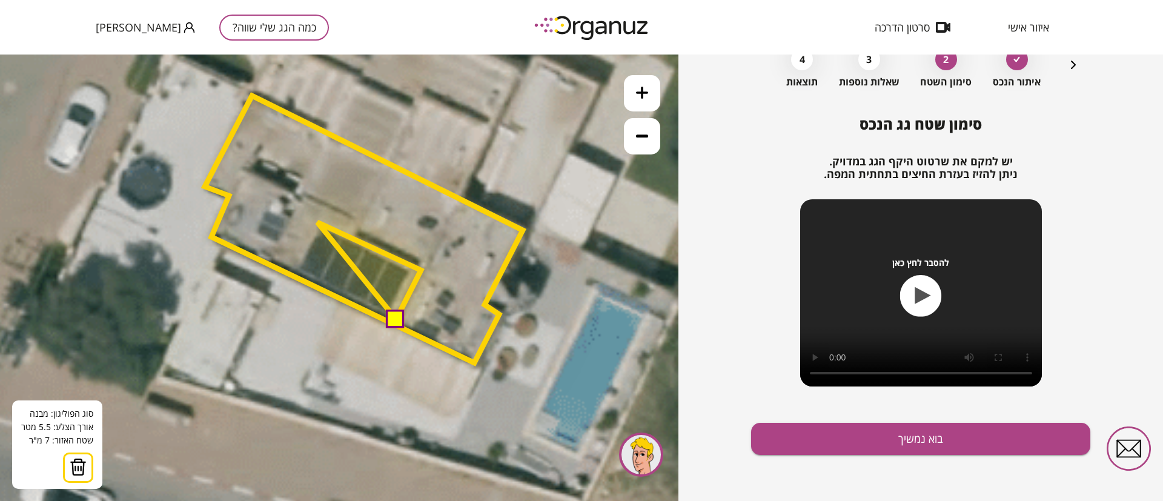
click at [317, 222] on polygon at bounding box center [369, 270] width 104 height 97
click at [288, 272] on polygon at bounding box center [354, 270] width 133 height 97
click at [396, 321] on button at bounding box center [395, 318] width 18 height 18
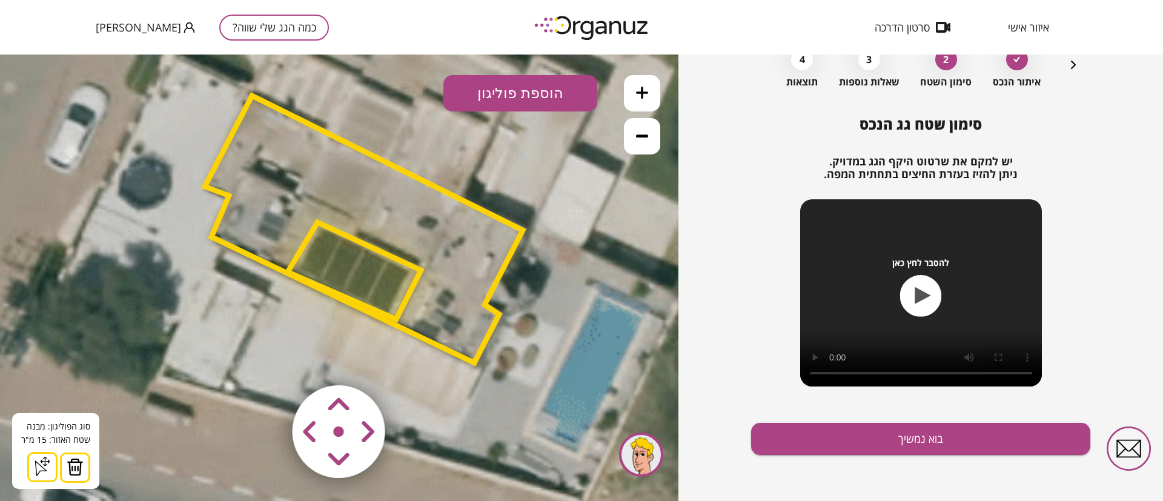
click at [381, 276] on polygon at bounding box center [354, 270] width 133 height 97
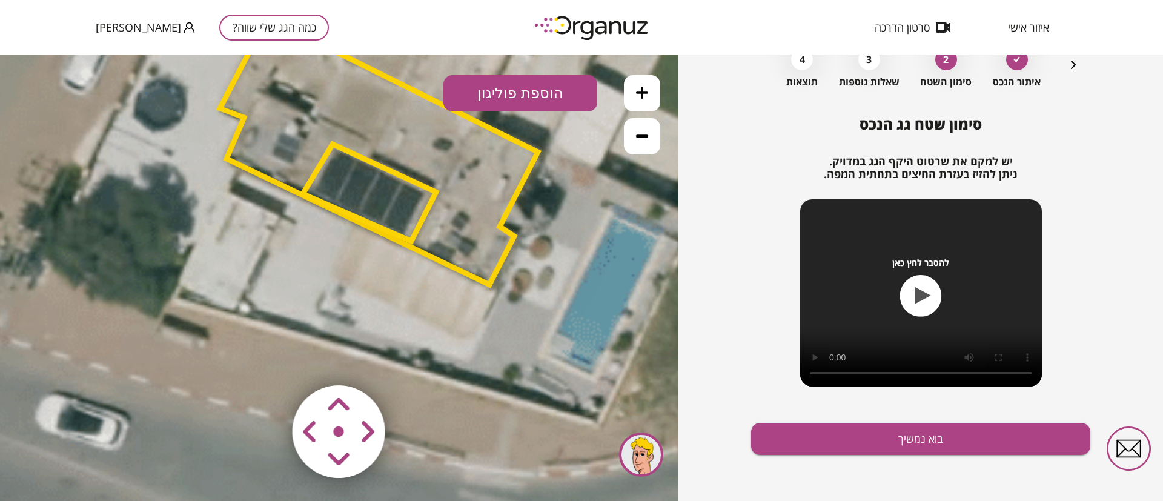
drag, startPoint x: 431, startPoint y: 387, endPoint x: 446, endPoint y: 301, distance: 87.3
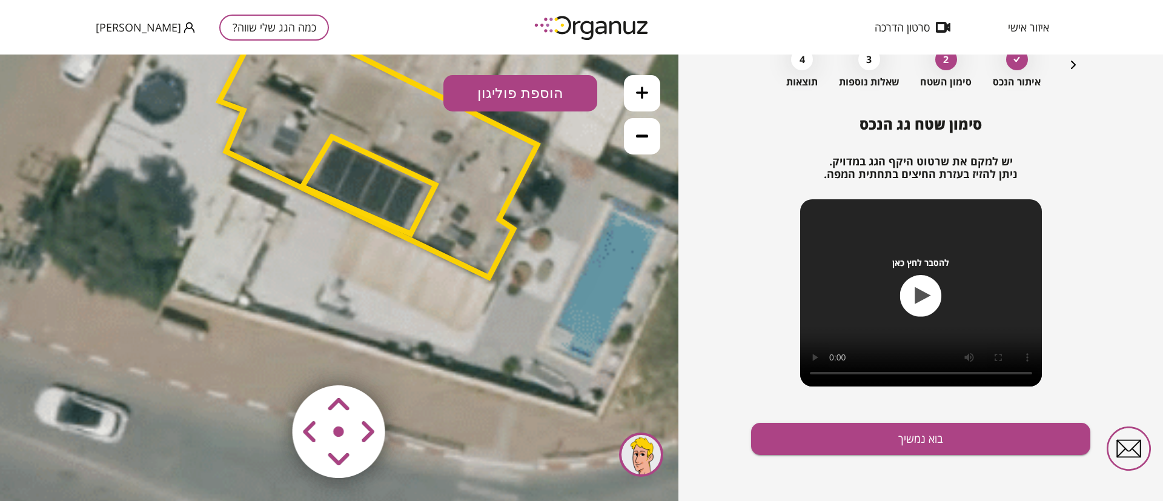
click at [508, 86] on button "הוספת פוליגון" at bounding box center [521, 93] width 154 height 36
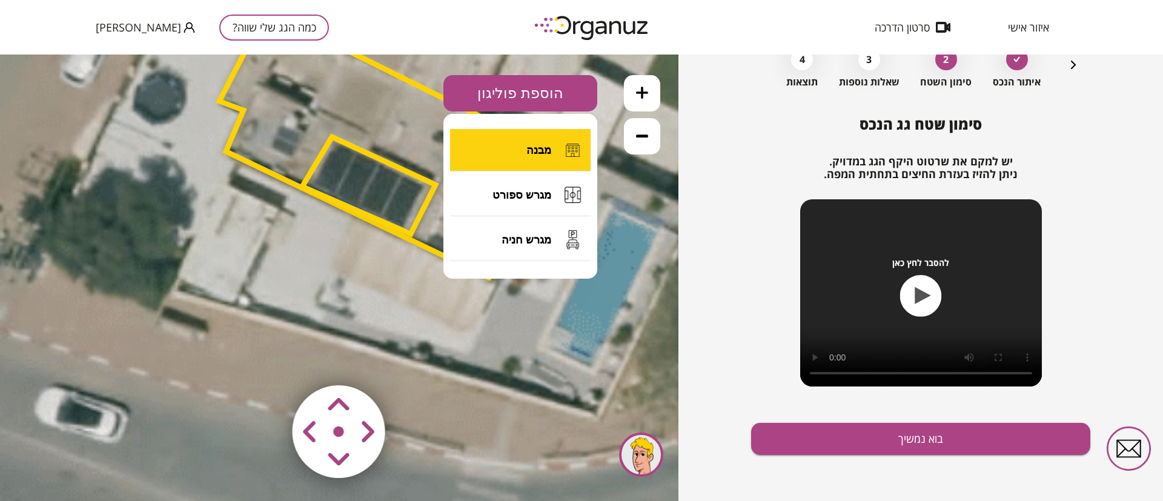
click at [537, 145] on span "מבנה" at bounding box center [539, 150] width 25 height 13
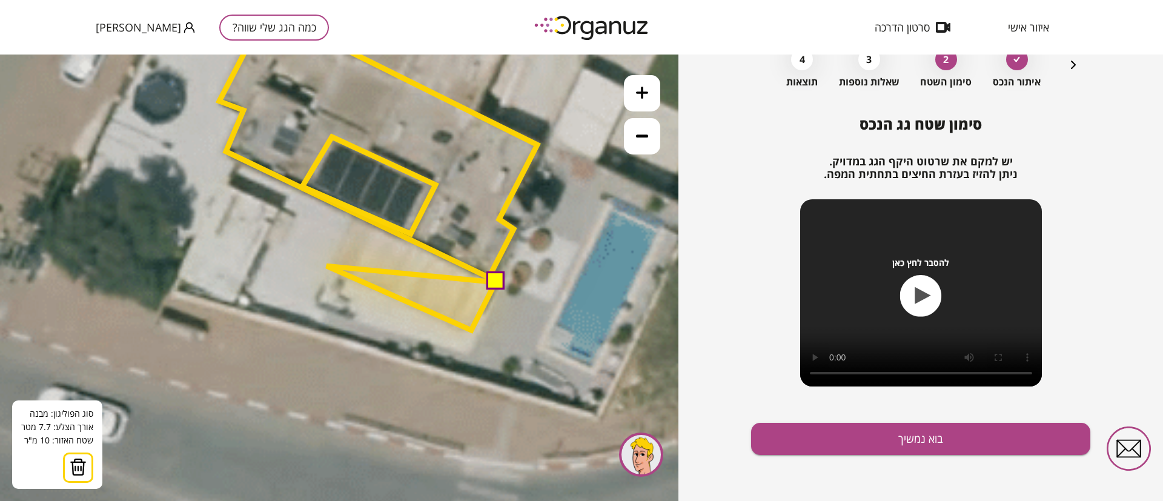
click at [327, 266] on polygon at bounding box center [411, 298] width 169 height 64
click at [354, 212] on polygon at bounding box center [411, 271] width 169 height 118
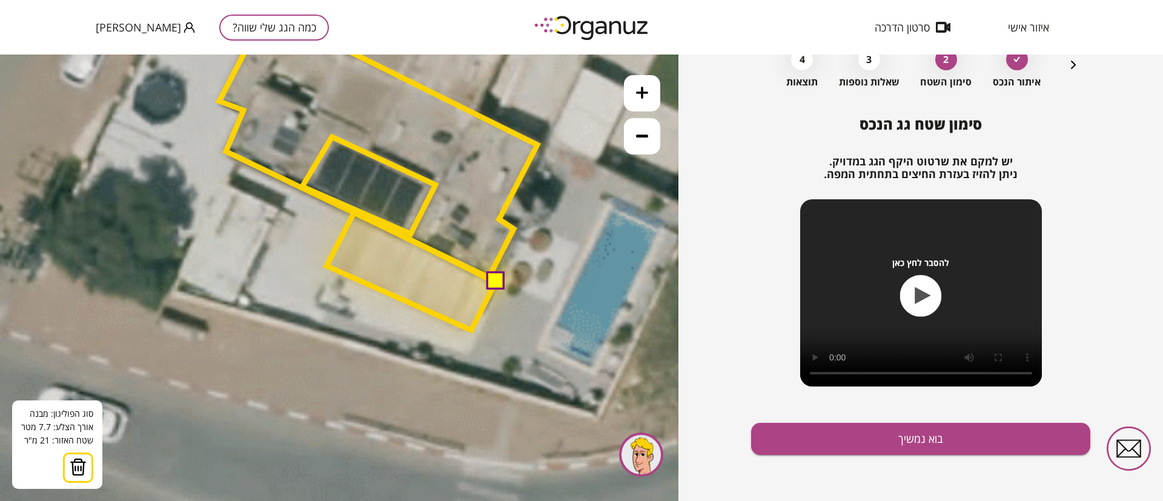
click at [489, 278] on button at bounding box center [494, 281] width 18 height 18
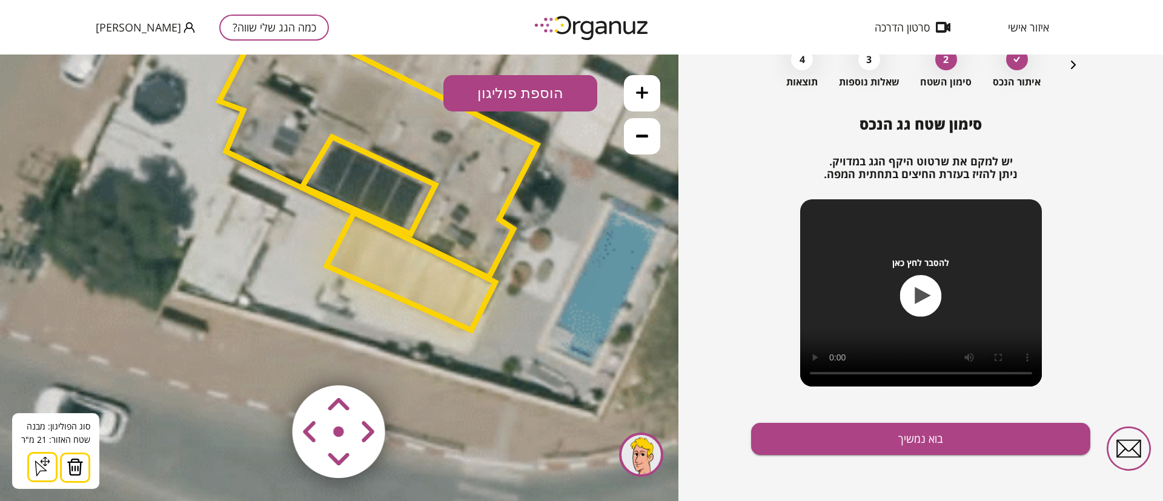
click at [397, 274] on polygon at bounding box center [411, 271] width 169 height 118
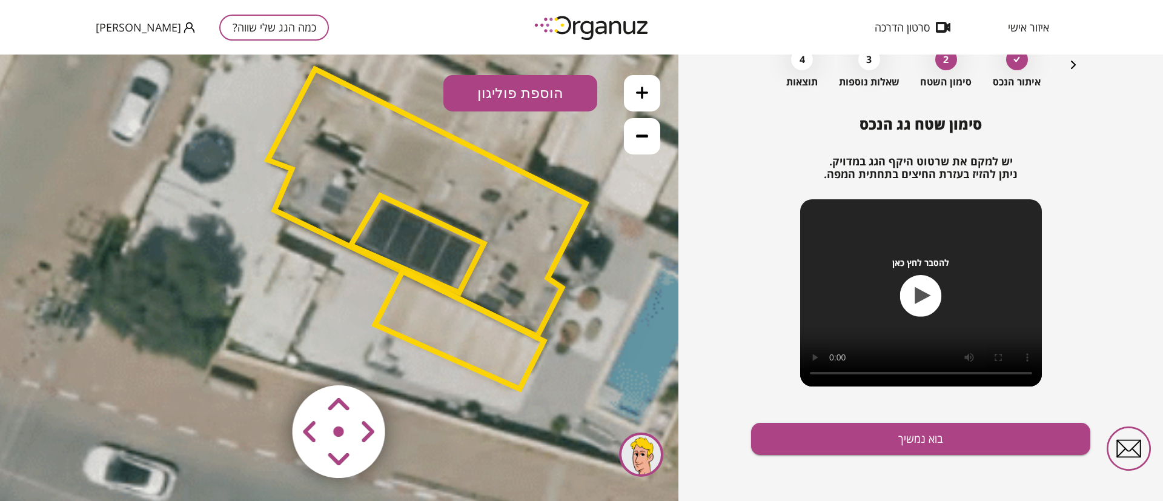
drag, startPoint x: 430, startPoint y: 269, endPoint x: 477, endPoint y: 325, distance: 73.5
click at [477, 325] on polygon at bounding box center [459, 330] width 169 height 118
click at [639, 90] on icon at bounding box center [642, 93] width 12 height 12
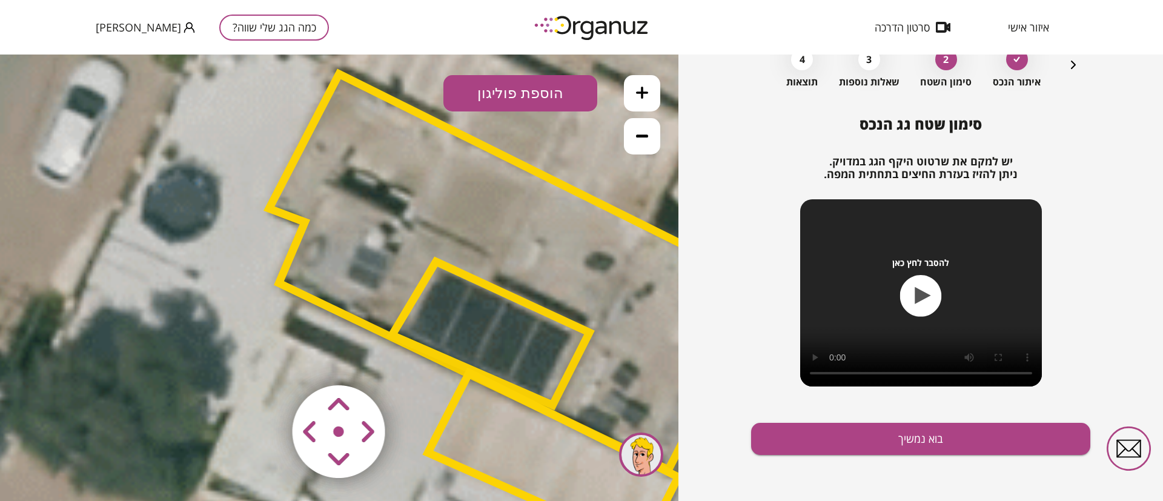
drag, startPoint x: 438, startPoint y: 158, endPoint x: 474, endPoint y: 264, distance: 111.3
click at [474, 264] on polygon at bounding box center [504, 272] width 471 height 396
drag, startPoint x: 640, startPoint y: 136, endPoint x: 638, endPoint y: 174, distance: 38.2
click at [641, 139] on icon at bounding box center [642, 136] width 12 height 12
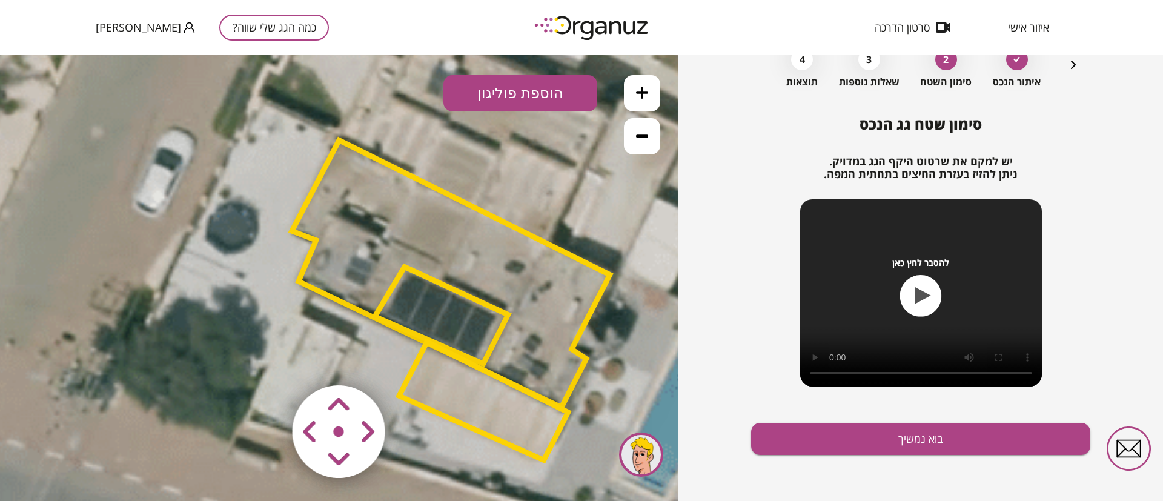
click at [451, 328] on polygon at bounding box center [441, 315] width 133 height 97
click at [469, 327] on polygon at bounding box center [441, 315] width 133 height 97
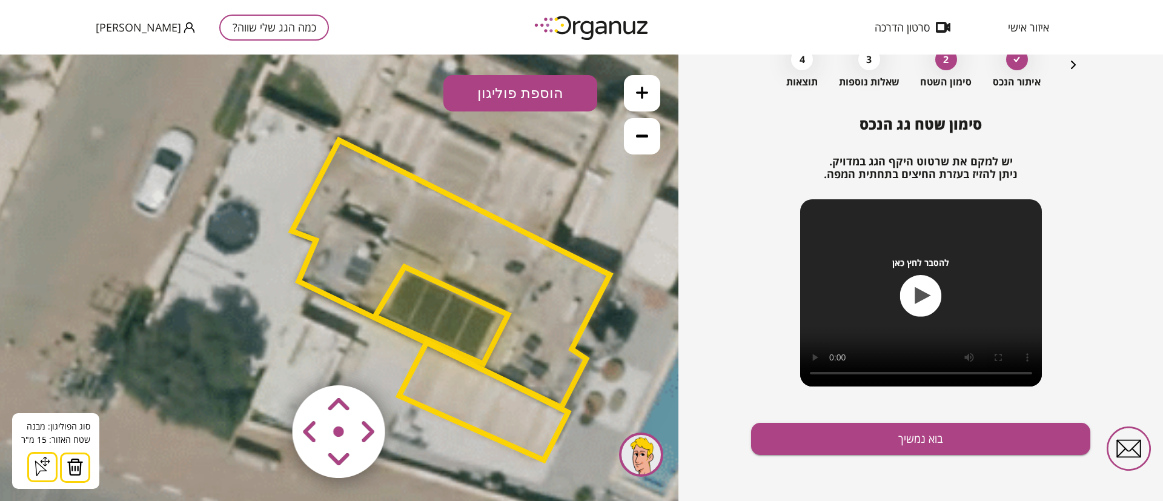
click at [639, 85] on button at bounding box center [642, 93] width 36 height 36
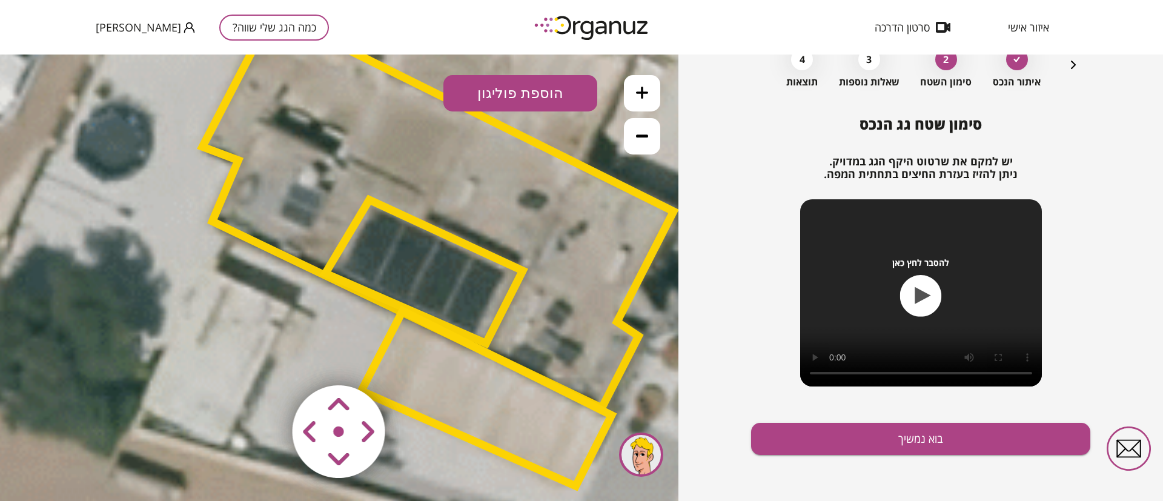
drag, startPoint x: 620, startPoint y: 298, endPoint x: 553, endPoint y: 236, distance: 90.9
click at [553, 236] on polygon at bounding box center [437, 210] width 471 height 396
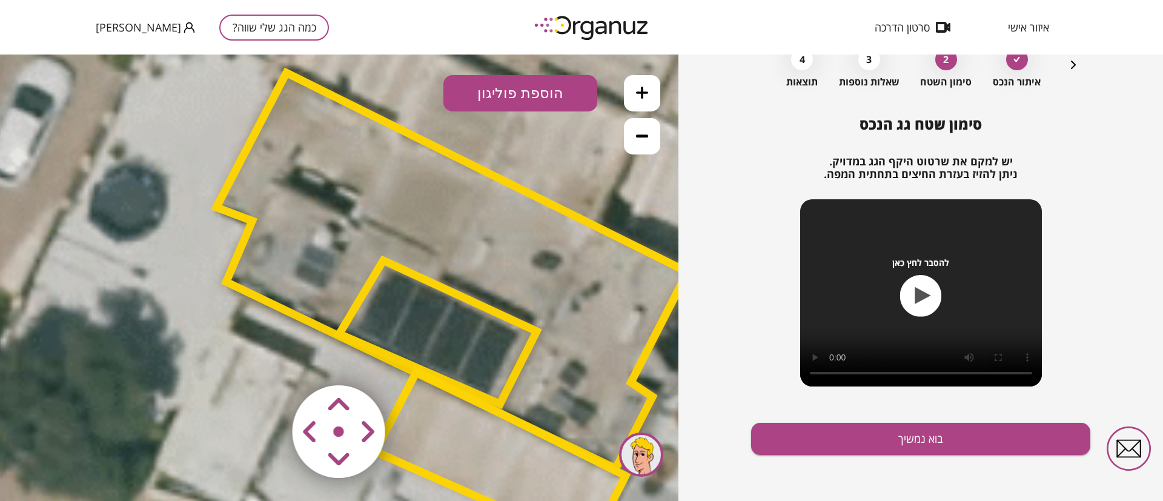
drag, startPoint x: 306, startPoint y: 153, endPoint x: 319, endPoint y: 214, distance: 62.5
click at [317, 214] on polygon at bounding box center [451, 271] width 471 height 396
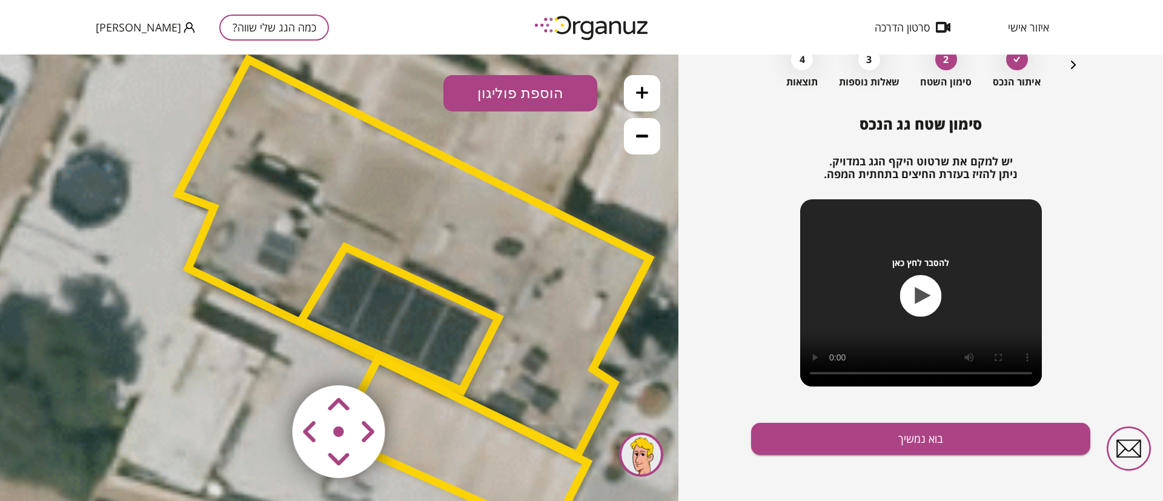
click at [444, 241] on polygon at bounding box center [413, 257] width 471 height 396
click at [640, 138] on icon at bounding box center [642, 136] width 12 height 12
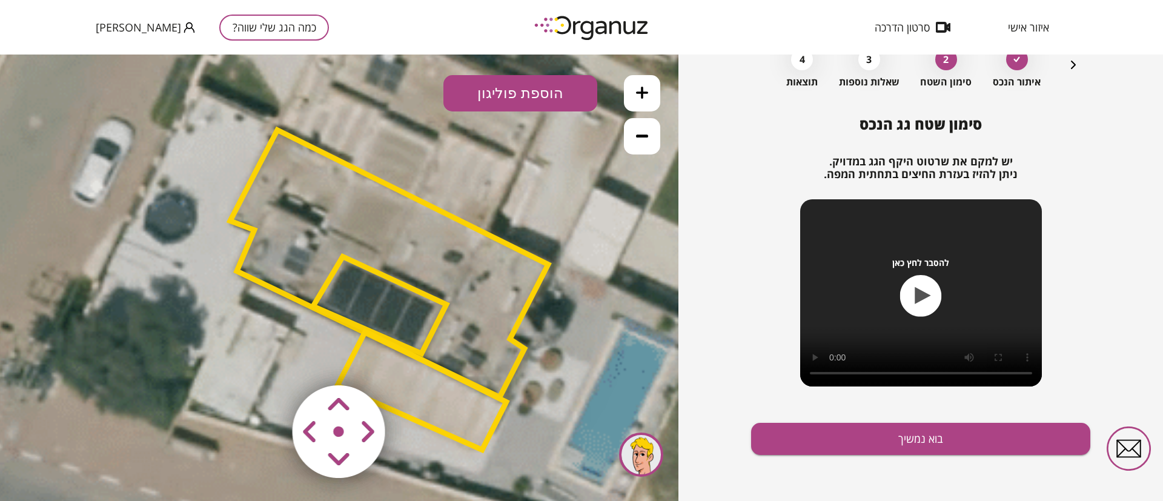
click at [640, 138] on icon at bounding box center [642, 136] width 12 height 12
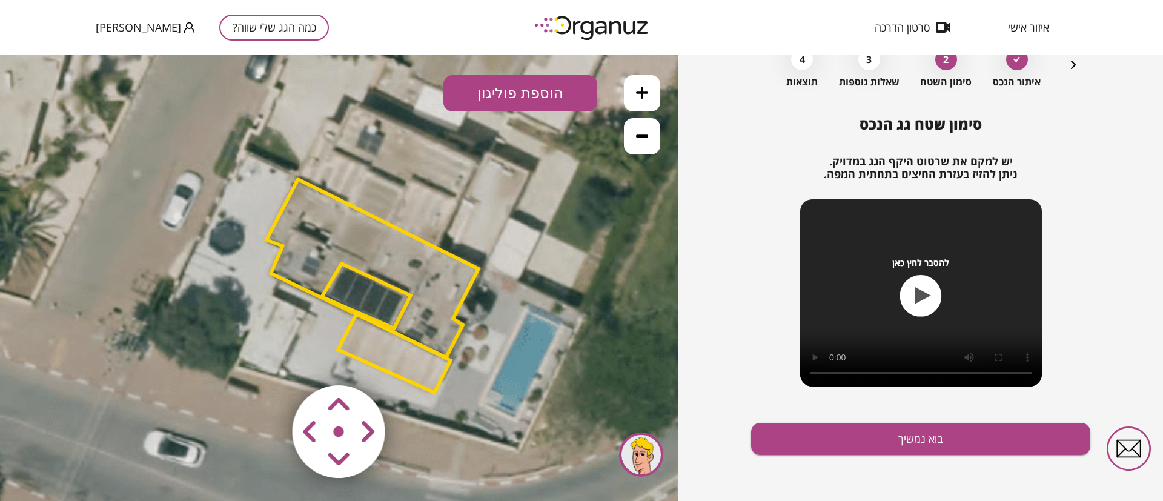
click at [640, 138] on icon at bounding box center [642, 136] width 12 height 12
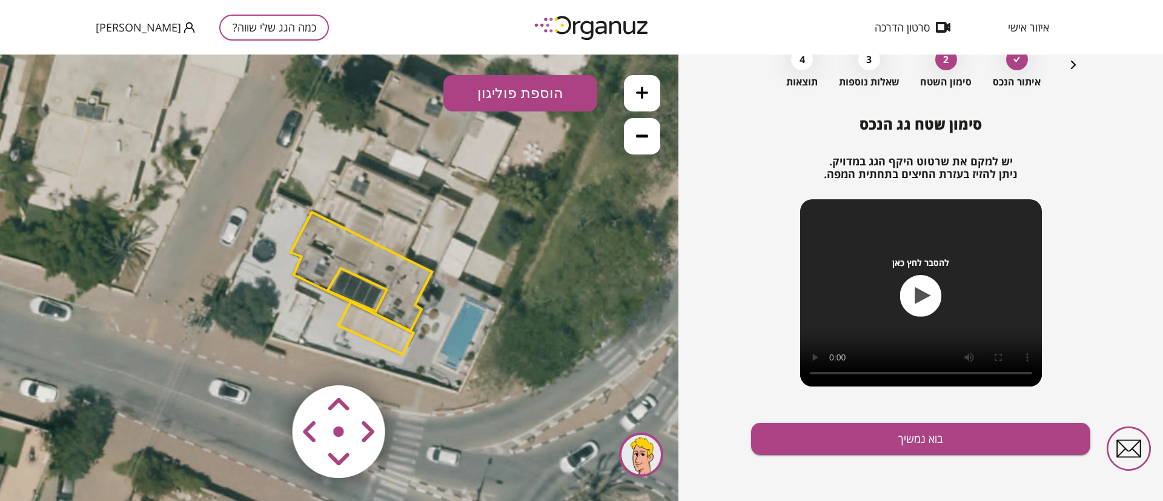
click at [640, 139] on icon at bounding box center [642, 136] width 12 height 12
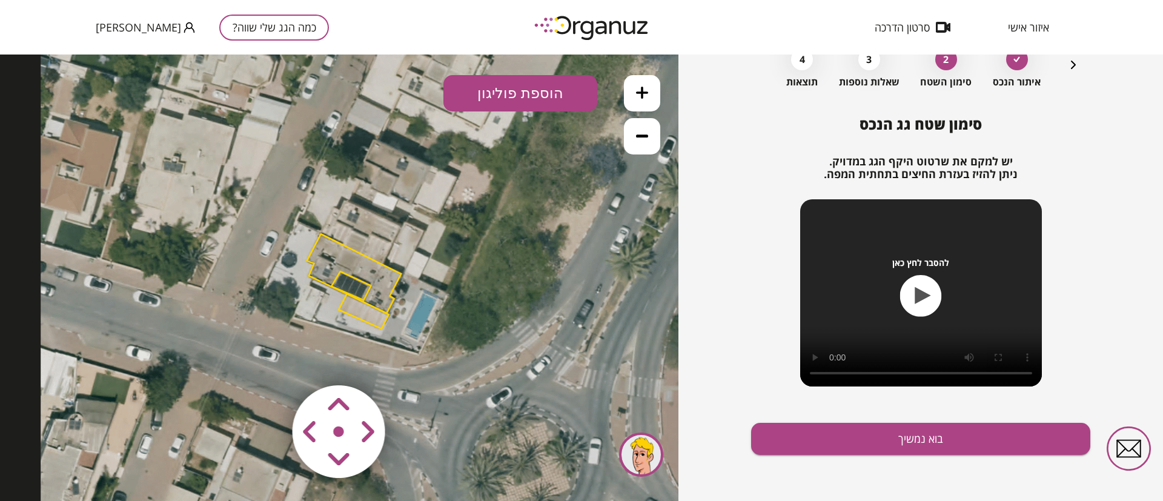
click at [640, 139] on icon at bounding box center [642, 136] width 12 height 12
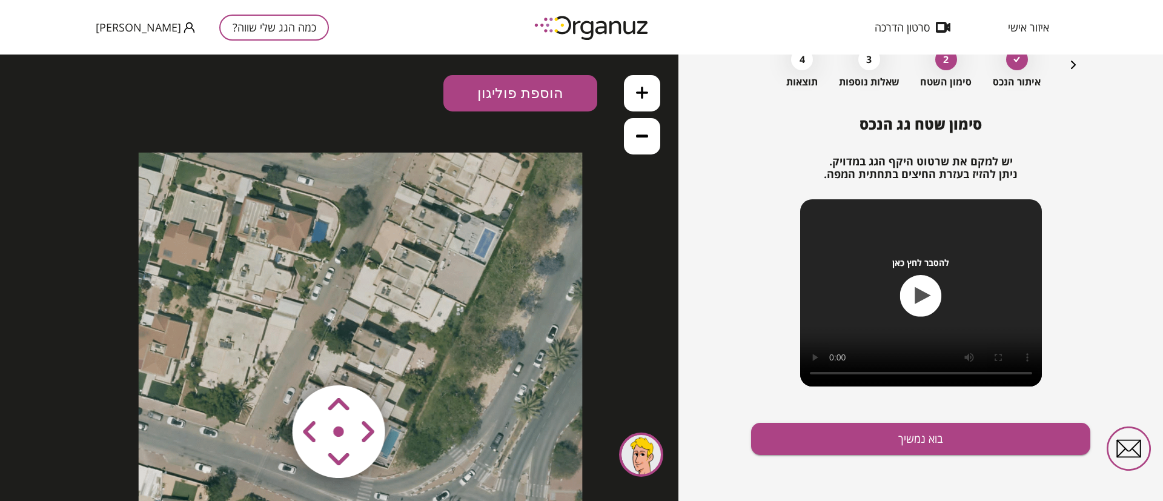
drag, startPoint x: 470, startPoint y: 205, endPoint x: 465, endPoint y: 345, distance: 140.6
click at [465, 345] on icon at bounding box center [361, 375] width 444 height 444
